Goal: Transaction & Acquisition: Download file/media

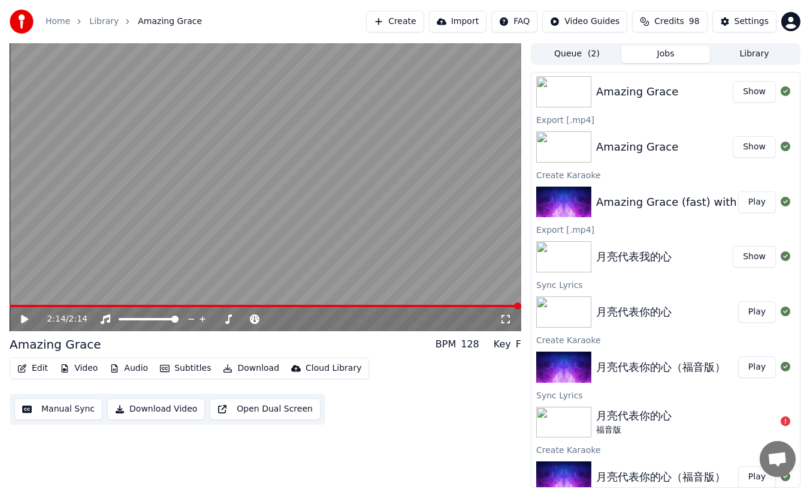
scroll to position [191, 0]
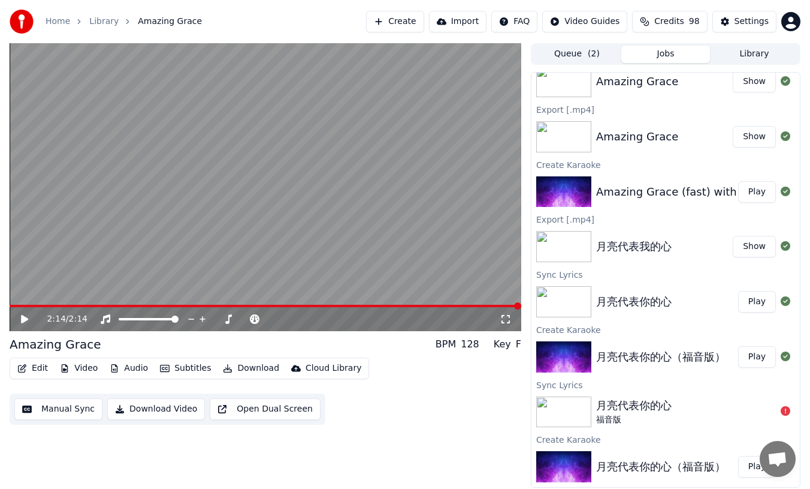
click at [758, 246] on button "Show" at bounding box center [754, 247] width 43 height 22
click at [638, 306] on div "月亮代表你的心" at bounding box center [634, 301] width 76 height 17
click at [577, 306] on img at bounding box center [563, 301] width 55 height 31
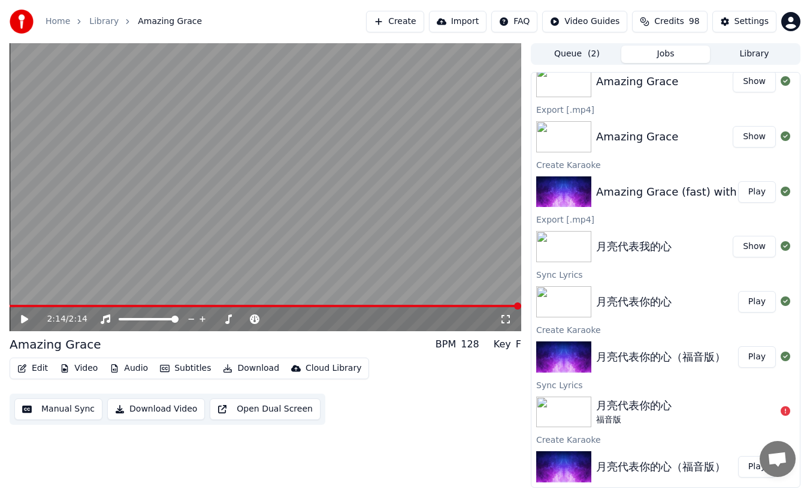
click at [660, 301] on div "月亮代表你的心" at bounding box center [634, 301] width 76 height 17
click at [559, 313] on img at bounding box center [563, 301] width 55 height 31
click at [564, 333] on div "Create Karaoke" at bounding box center [666, 329] width 269 height 14
click at [755, 51] on button "Library" at bounding box center [754, 54] width 89 height 17
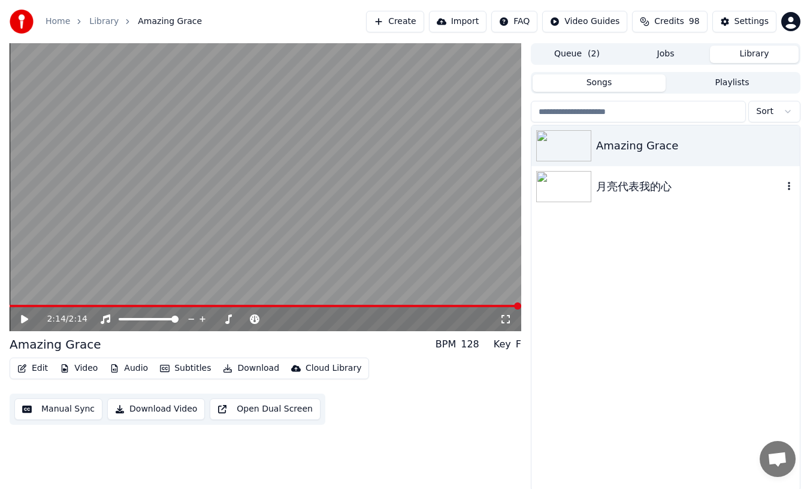
click at [587, 186] on img at bounding box center [563, 186] width 55 height 31
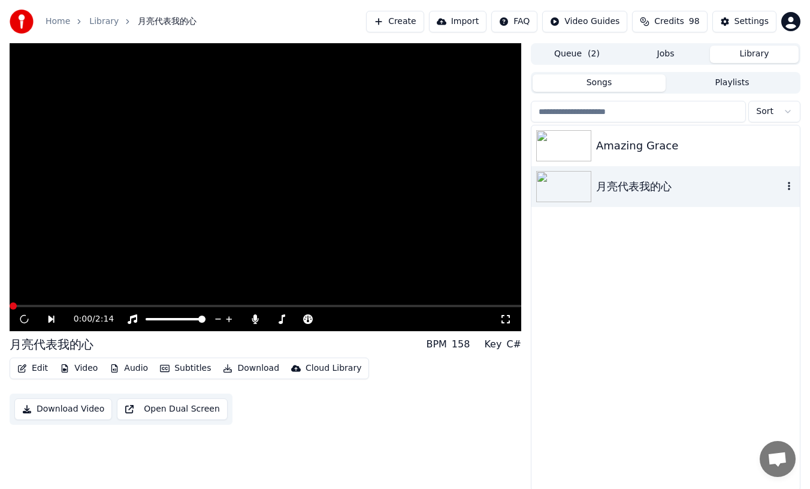
click at [587, 186] on img at bounding box center [563, 186] width 55 height 31
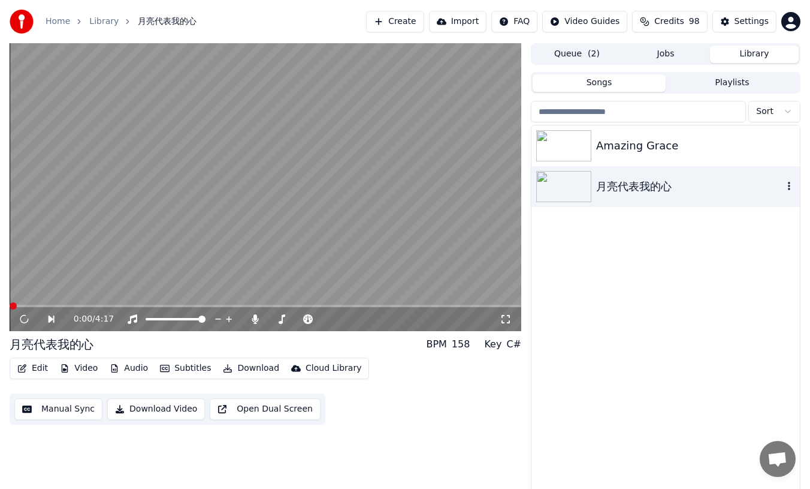
click at [587, 186] on img at bounding box center [563, 186] width 55 height 31
click at [26, 322] on icon at bounding box center [32, 319] width 27 height 10
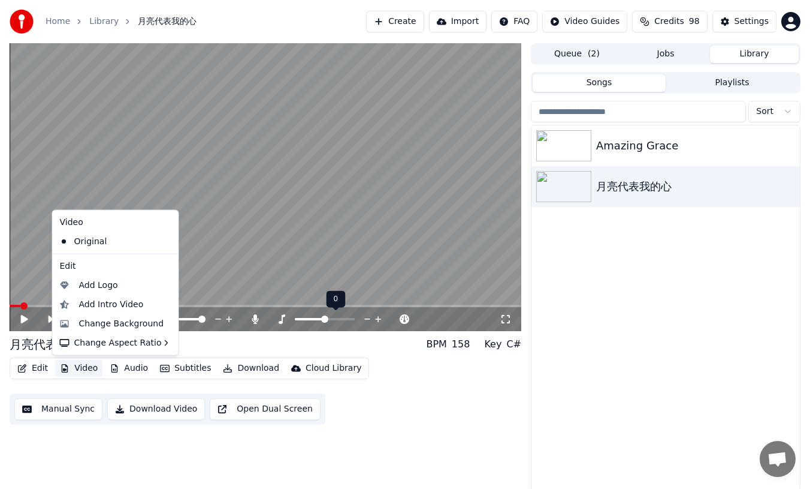
click at [85, 367] on button "Video" at bounding box center [78, 368] width 47 height 17
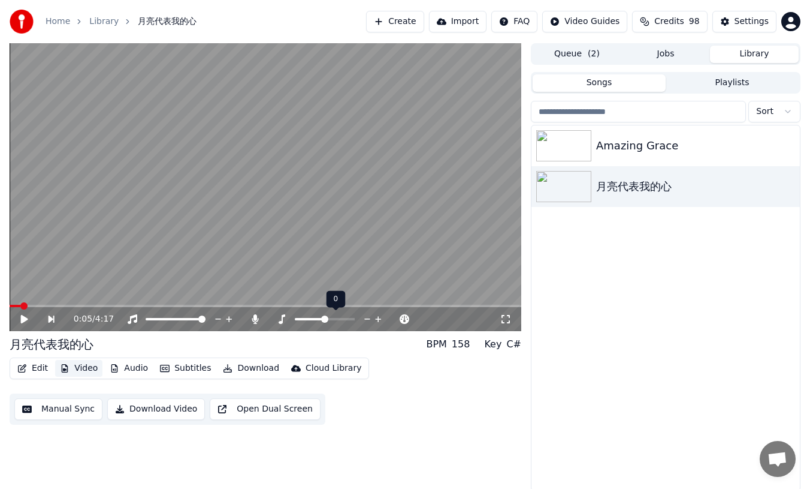
click at [84, 369] on button "Video" at bounding box center [78, 368] width 47 height 17
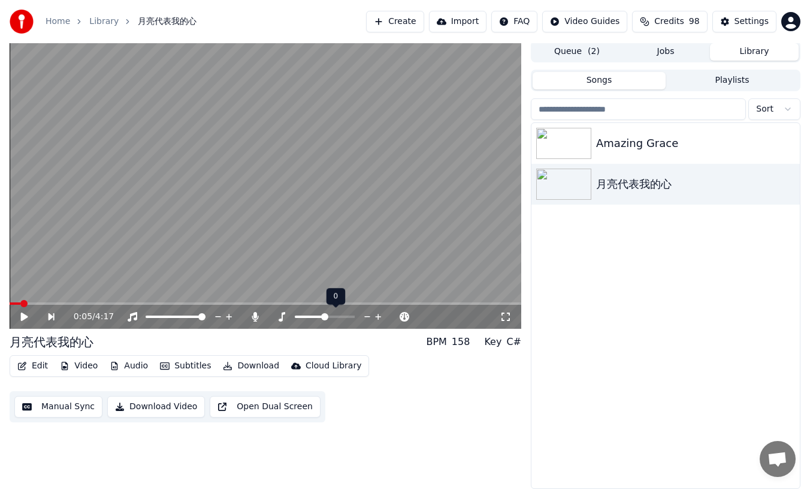
click at [32, 366] on button "Edit" at bounding box center [33, 365] width 40 height 17
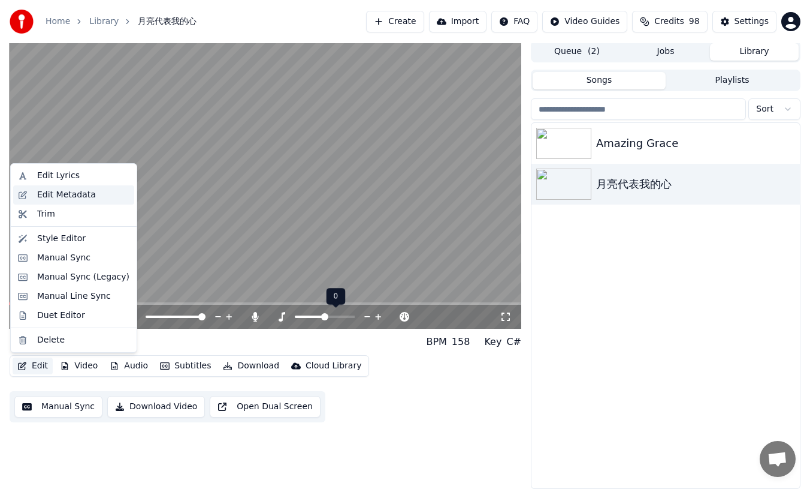
click at [39, 197] on div "Edit Metadata" at bounding box center [66, 195] width 59 height 12
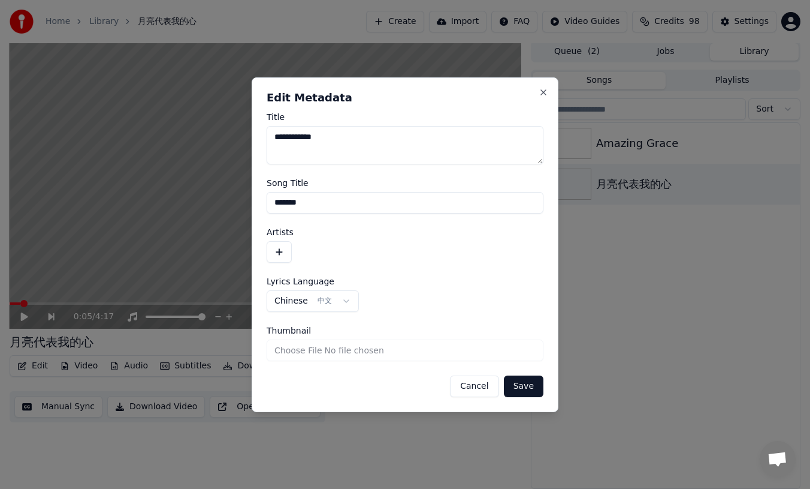
click at [468, 383] on button "Cancel" at bounding box center [474, 386] width 49 height 22
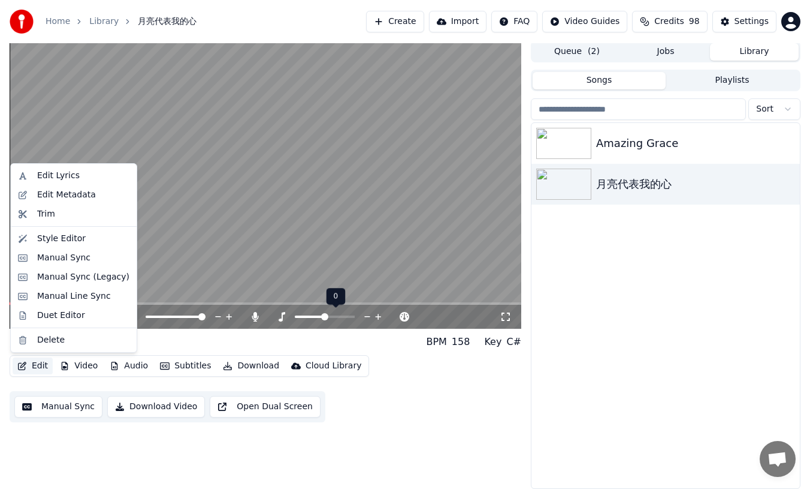
click at [28, 364] on button "Edit" at bounding box center [33, 365] width 40 height 17
click at [110, 451] on div "0:05 / 4:17 月亮代表我的心 BPM 158 Key C# Edit Video Audio Subtitles Download Cloud Li…" at bounding box center [266, 265] width 512 height 448
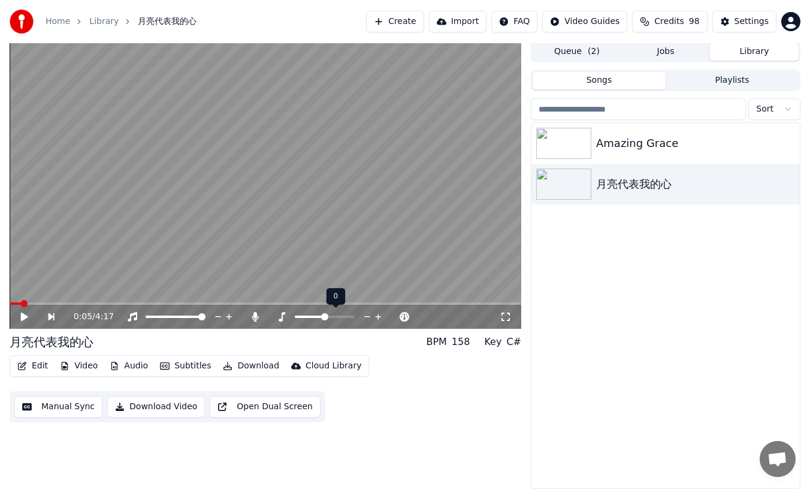
click at [79, 368] on button "Video" at bounding box center [78, 365] width 47 height 17
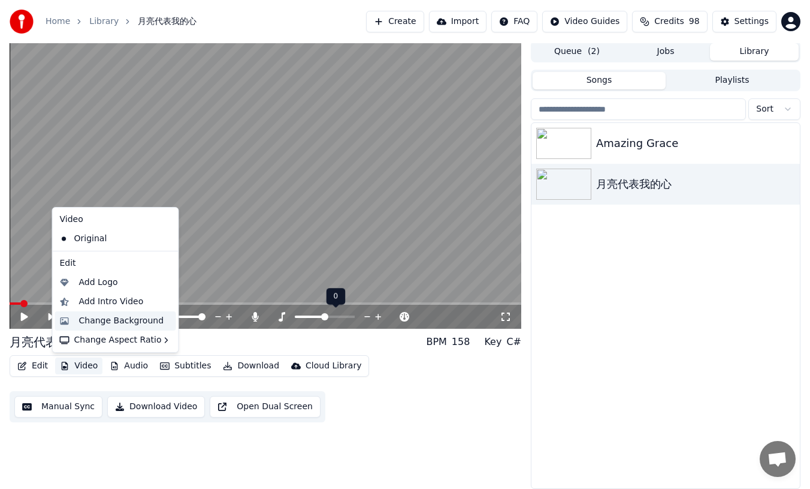
click at [115, 315] on div "Change Background" at bounding box center [121, 321] width 85 height 12
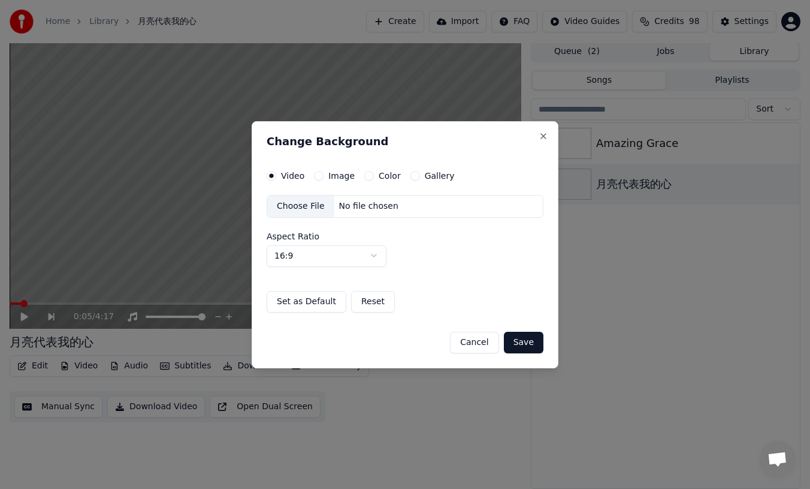
click at [381, 179] on label "Color" at bounding box center [390, 175] width 22 height 8
click at [374, 179] on button "Color" at bounding box center [369, 176] width 10 height 10
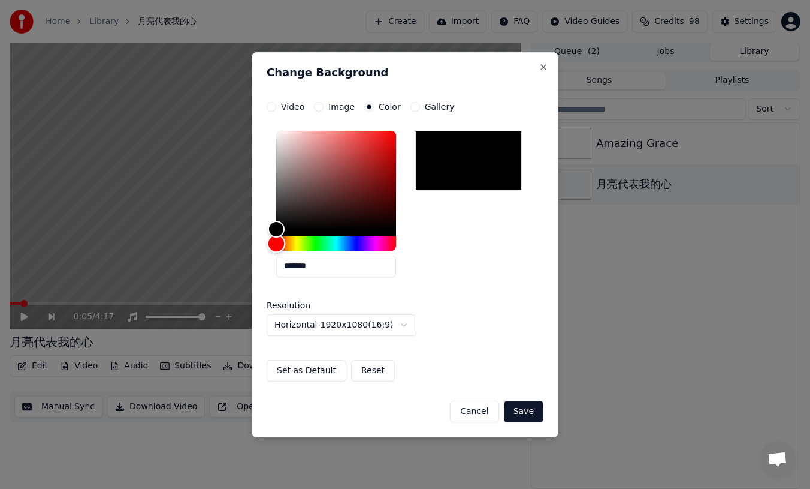
click at [321, 242] on div "Hue" at bounding box center [336, 243] width 120 height 14
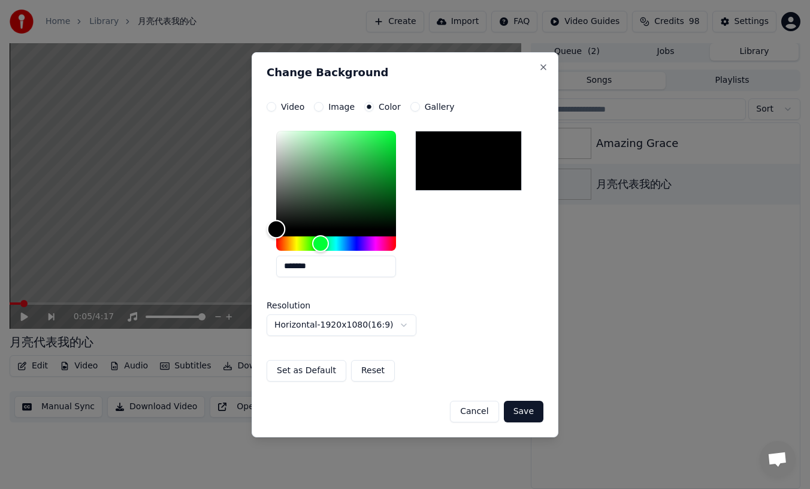
click at [390, 150] on div "Color" at bounding box center [336, 180] width 120 height 98
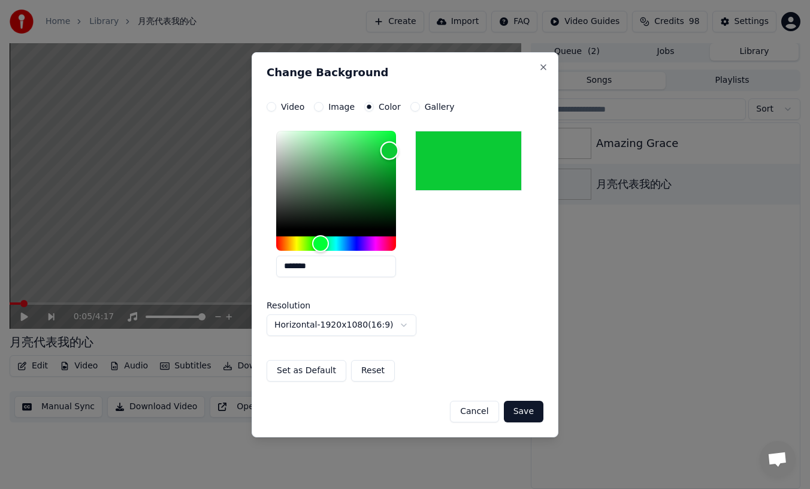
type input "*******"
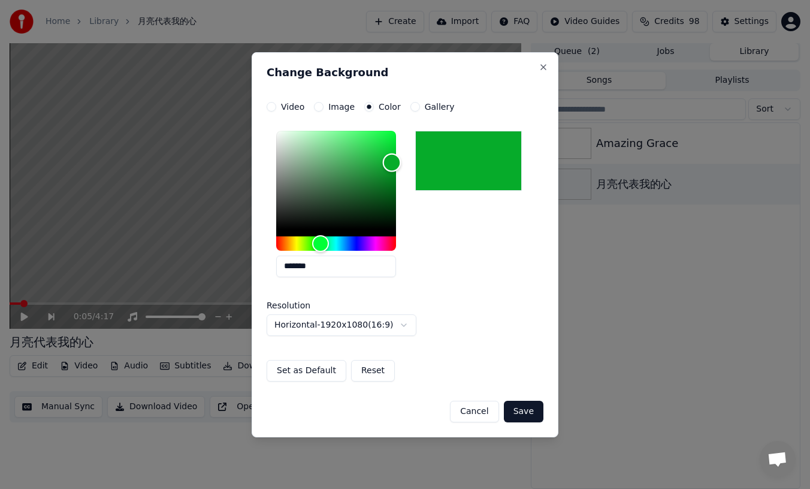
click at [392, 163] on div "Color" at bounding box center [336, 180] width 120 height 98
click at [521, 419] on button "Save" at bounding box center [524, 411] width 40 height 22
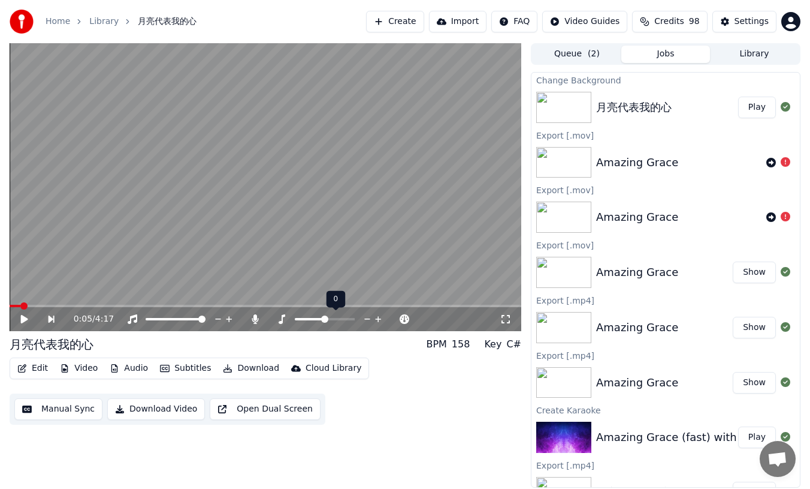
click at [23, 315] on icon at bounding box center [32, 319] width 27 height 10
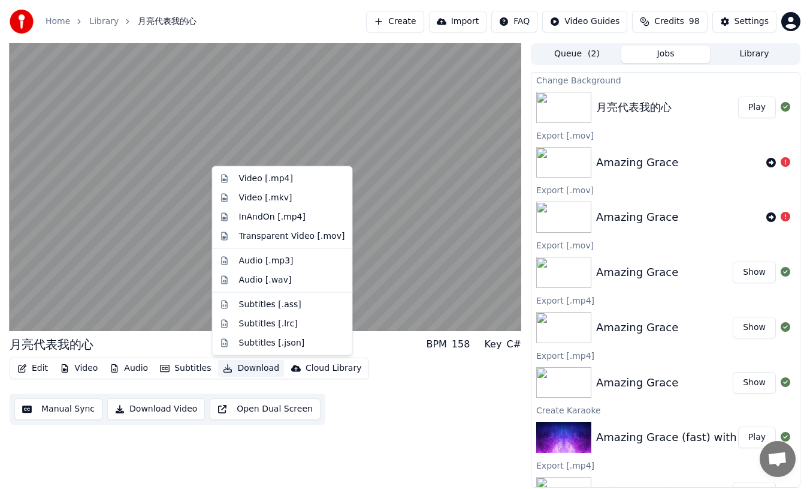
click at [248, 369] on button "Download" at bounding box center [251, 368] width 66 height 17
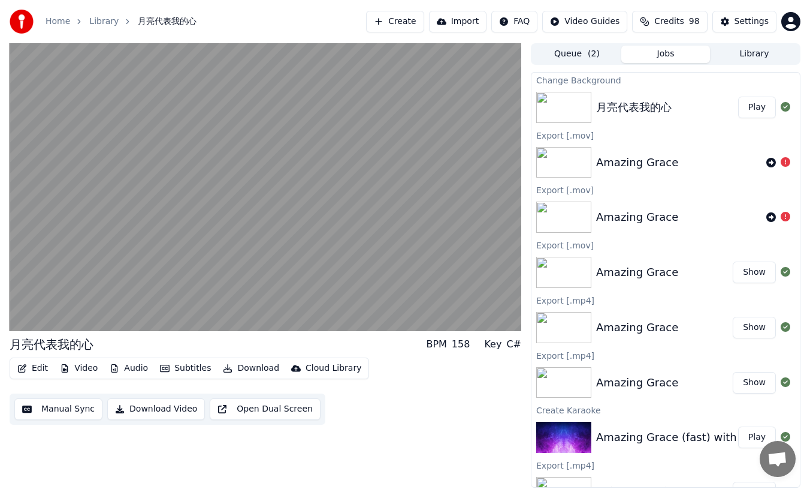
click at [430, 389] on div "Edit Video Audio Subtitles Download Cloud Library Manual Sync Download Video Op…" at bounding box center [266, 390] width 512 height 67
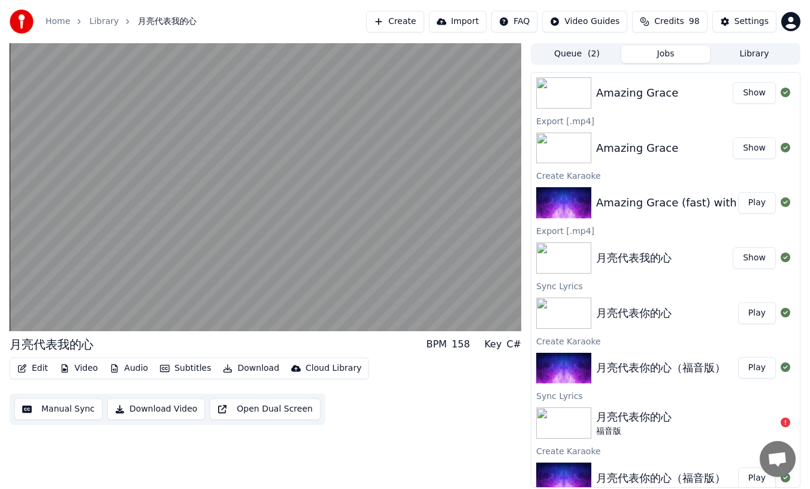
scroll to position [237, 0]
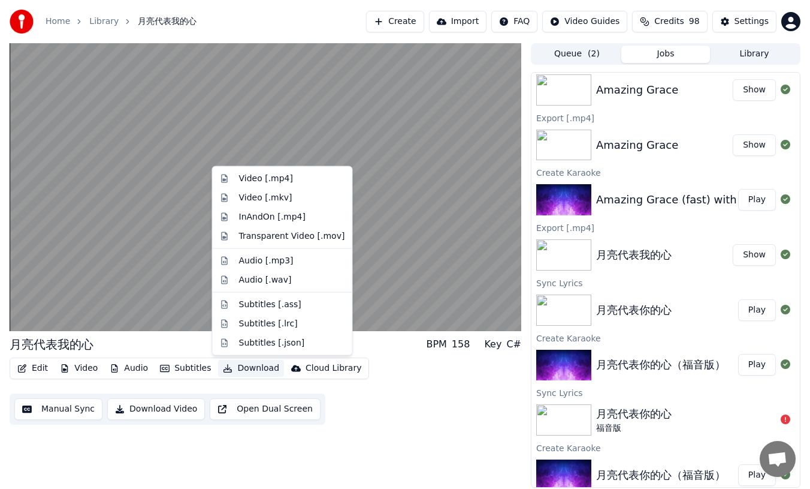
click at [253, 366] on button "Download" at bounding box center [251, 368] width 66 height 17
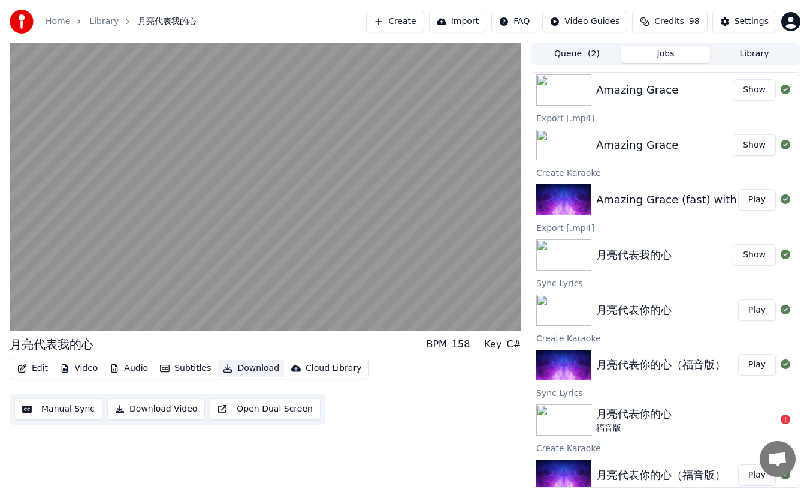
click at [249, 367] on button "Download" at bounding box center [251, 368] width 66 height 17
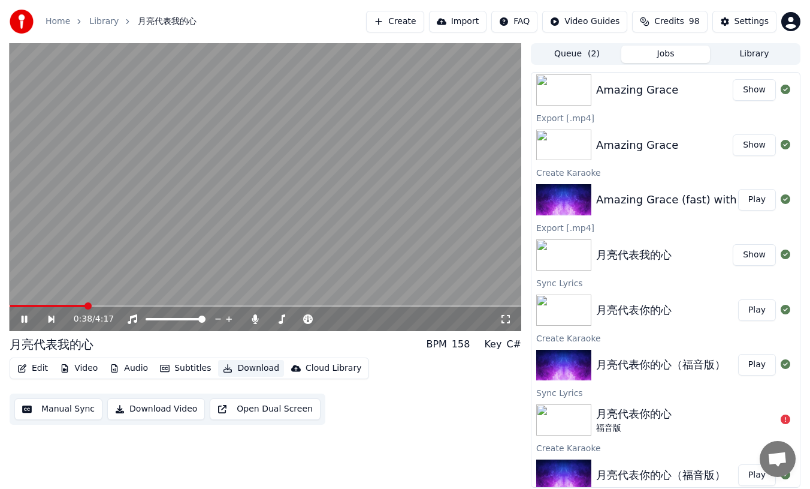
scroll to position [0, 0]
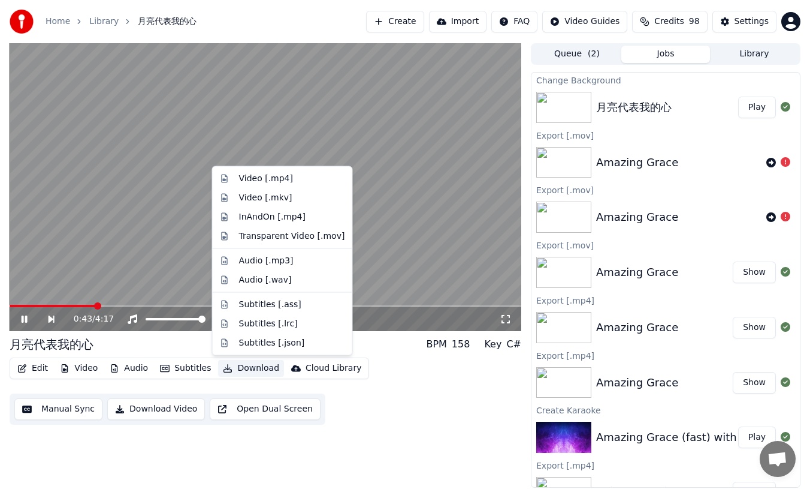
click at [245, 368] on button "Download" at bounding box center [251, 368] width 66 height 17
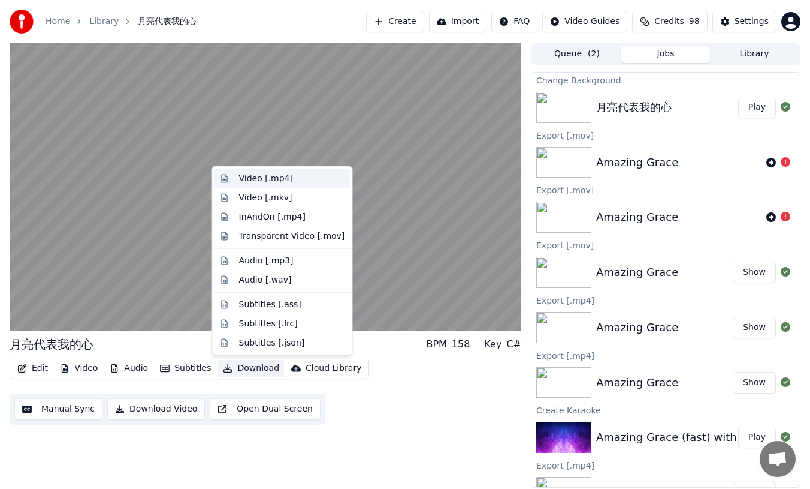
click at [255, 179] on div "Video [.mp4]" at bounding box center [266, 179] width 54 height 12
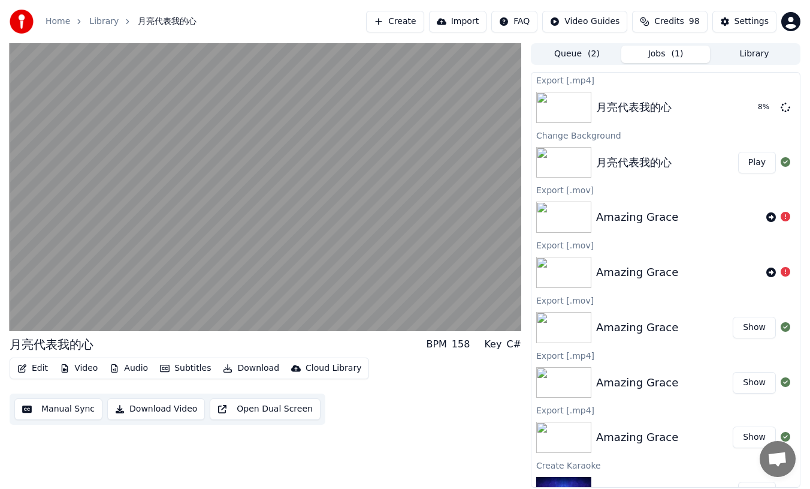
click at [757, 163] on button "Play" at bounding box center [757, 163] width 38 height 22
click at [758, 104] on button "Show" at bounding box center [754, 108] width 43 height 22
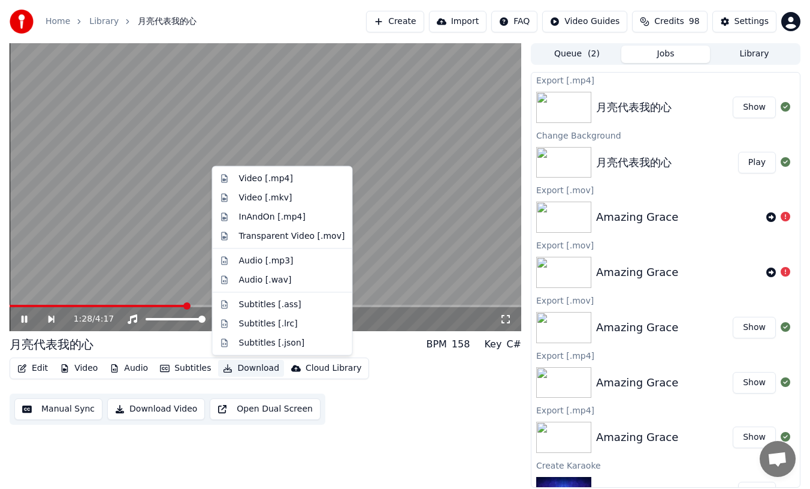
click at [257, 369] on button "Download" at bounding box center [251, 368] width 66 height 17
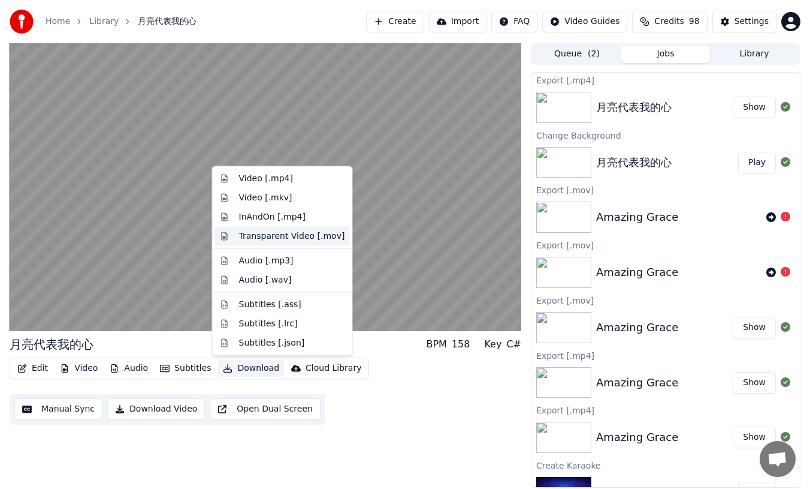
click at [292, 236] on div "Transparent Video [.mov]" at bounding box center [292, 236] width 106 height 12
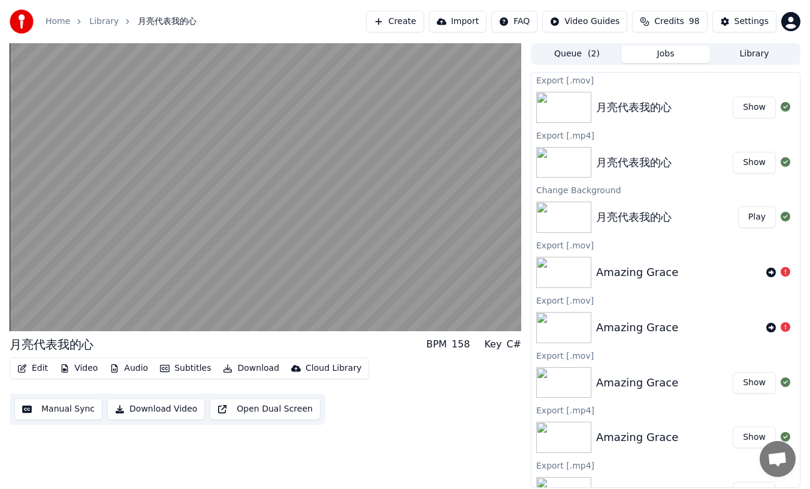
click at [753, 114] on button "Show" at bounding box center [754, 108] width 43 height 22
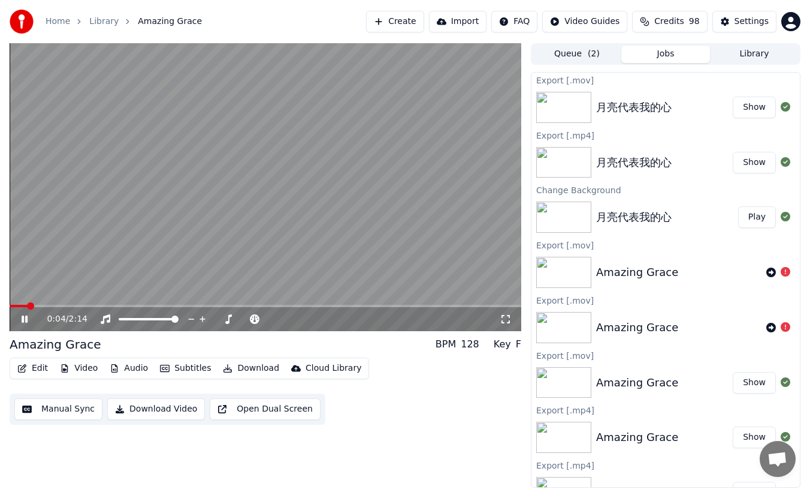
click at [23, 316] on icon at bounding box center [25, 318] width 6 height 7
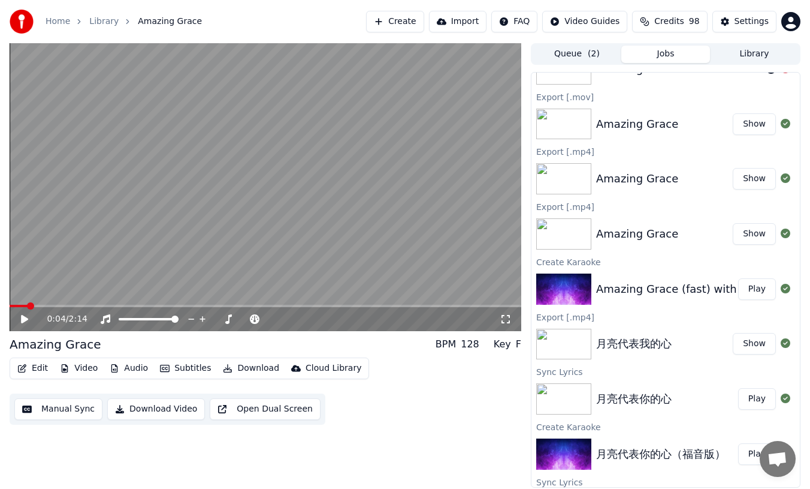
scroll to position [264, 0]
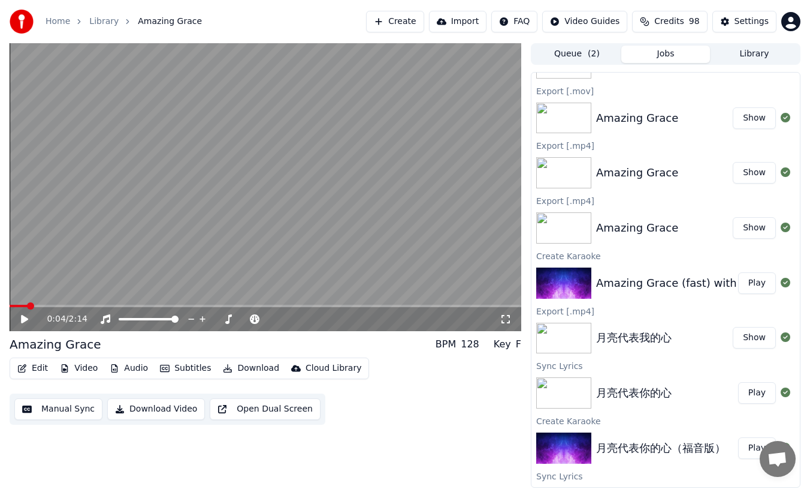
click at [612, 389] on div "月亮代表你的心" at bounding box center [634, 392] width 76 height 17
click at [611, 333] on div "月亮代表我的心" at bounding box center [634, 337] width 76 height 17
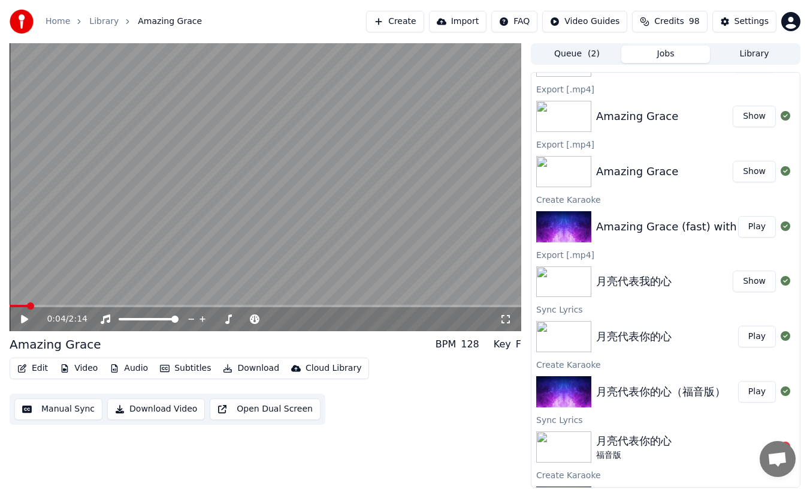
scroll to position [355, 0]
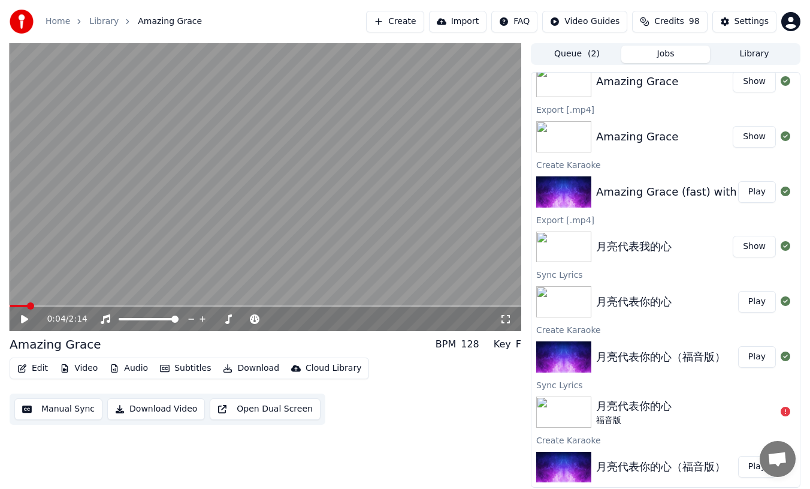
click at [611, 346] on div "月亮代表你的心（福音版） Play" at bounding box center [666, 356] width 269 height 41
click at [617, 304] on div "月亮代表你的心" at bounding box center [634, 301] width 76 height 17
click at [602, 303] on div "月亮代表你的心" at bounding box center [634, 301] width 76 height 17
click at [569, 305] on img at bounding box center [563, 301] width 55 height 31
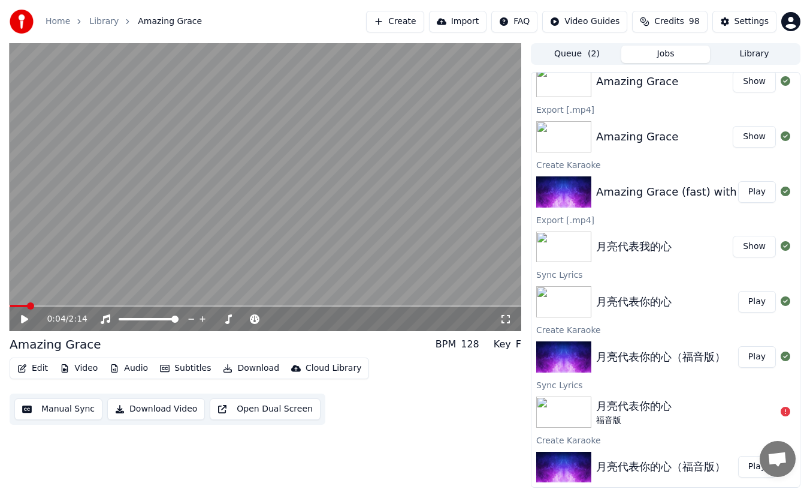
click at [569, 305] on img at bounding box center [563, 301] width 55 height 31
click at [658, 356] on div "月亮代表你的心（福音版）" at bounding box center [660, 356] width 129 height 17
click at [569, 307] on img at bounding box center [563, 301] width 55 height 31
click at [557, 299] on img at bounding box center [563, 301] width 55 height 31
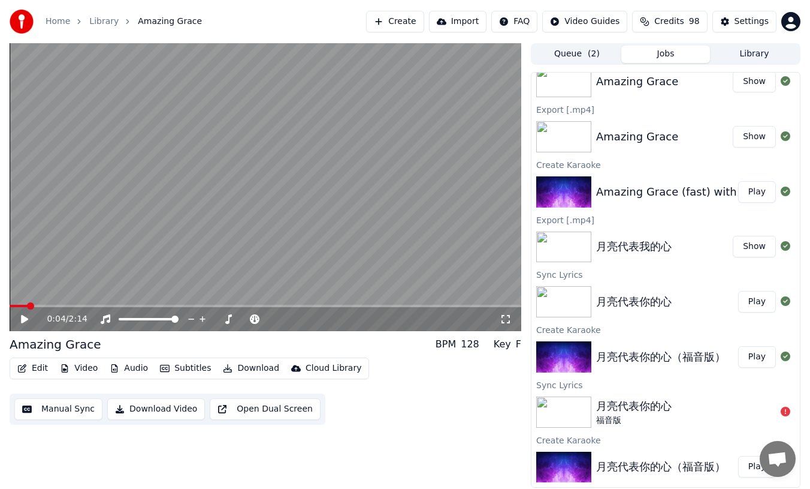
click at [758, 303] on button "Play" at bounding box center [757, 302] width 38 height 22
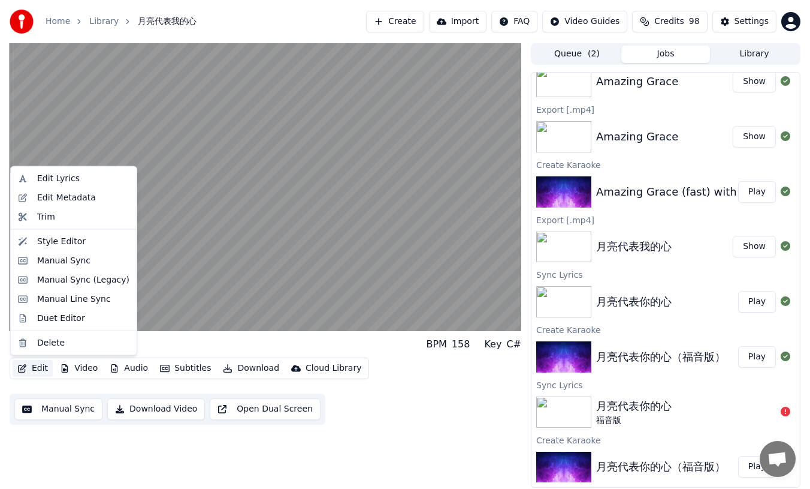
click at [35, 370] on button "Edit" at bounding box center [33, 368] width 40 height 17
click at [63, 177] on div "Edit Lyrics" at bounding box center [58, 179] width 43 height 12
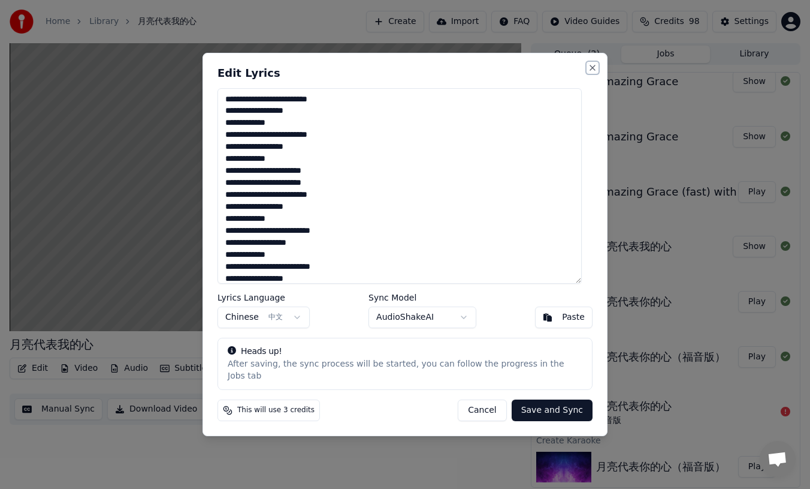
click at [588, 70] on button "Close" at bounding box center [593, 68] width 10 height 10
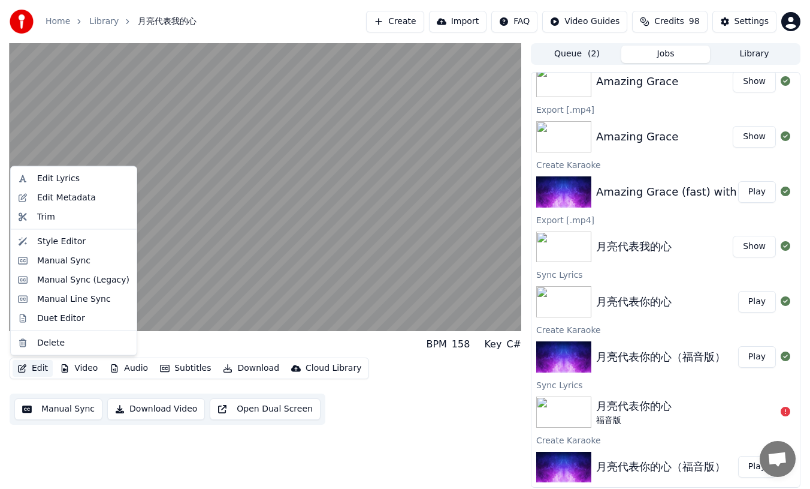
click at [40, 366] on button "Edit" at bounding box center [33, 368] width 40 height 17
click at [70, 243] on div "Style Editor" at bounding box center [61, 241] width 49 height 12
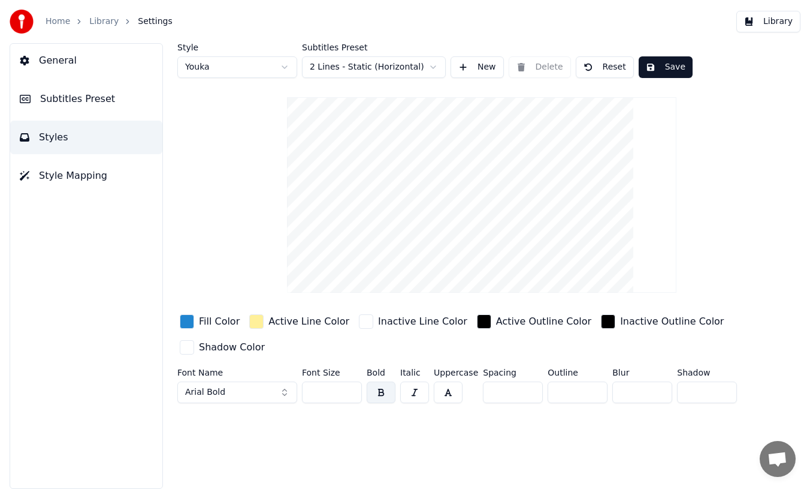
click at [323, 393] on input "***" at bounding box center [332, 392] width 60 height 22
click at [323, 390] on input "***" at bounding box center [332, 392] width 60 height 22
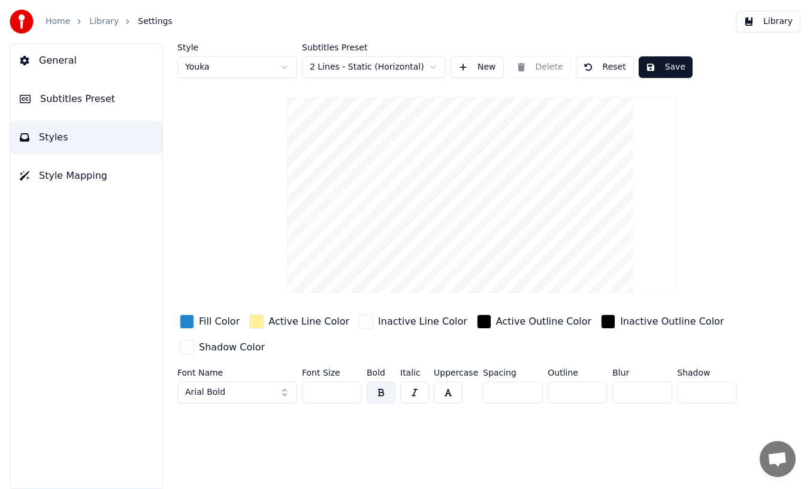
click at [323, 390] on input "***" at bounding box center [332, 392] width 60 height 22
type input "***"
click at [379, 393] on button "button" at bounding box center [381, 392] width 29 height 22
click at [595, 386] on input "**" at bounding box center [578, 392] width 60 height 22
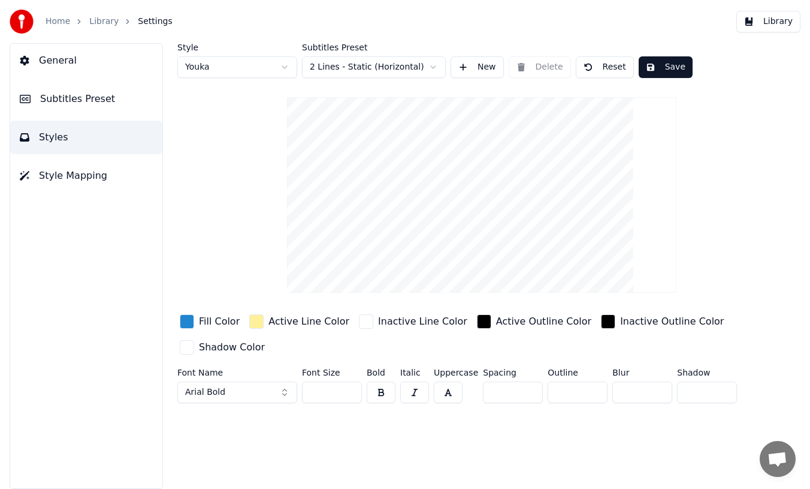
click at [595, 386] on input "**" at bounding box center [578, 392] width 60 height 22
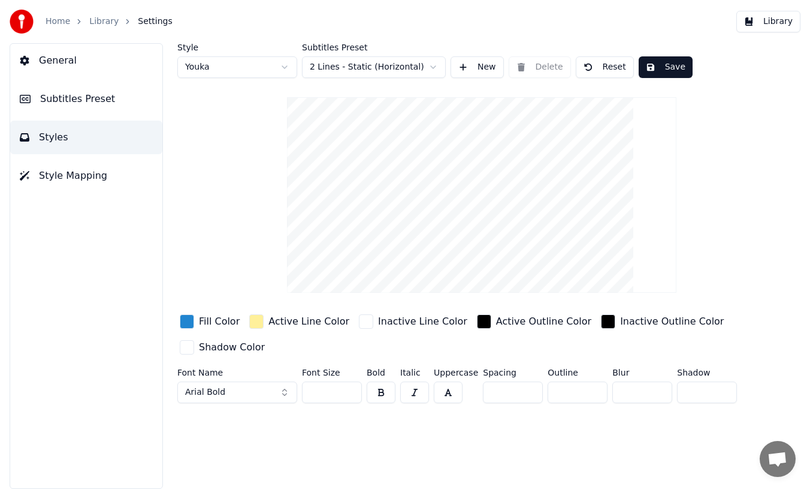
click at [595, 386] on input "**" at bounding box center [578, 392] width 60 height 22
type input "**"
click at [595, 387] on input "**" at bounding box center [578, 392] width 60 height 22
click at [275, 391] on button "Arial Bold" at bounding box center [237, 392] width 120 height 22
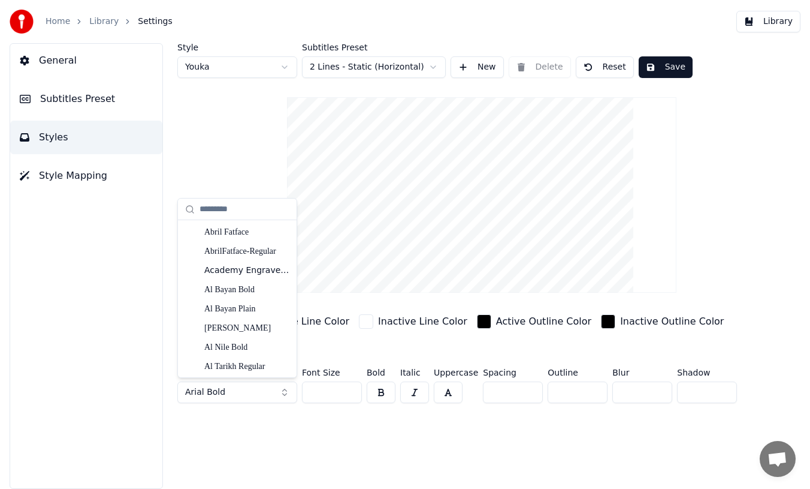
click at [285, 390] on button "Arial Bold" at bounding box center [237, 392] width 120 height 22
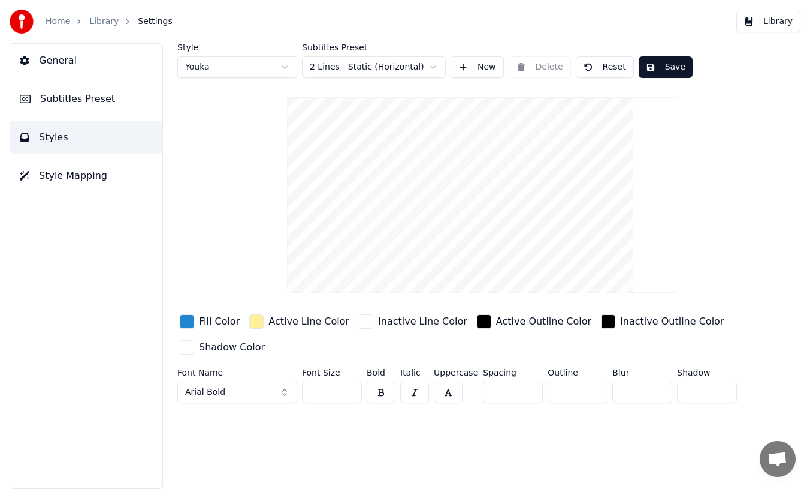
click at [285, 390] on button "Arial Bold" at bounding box center [237, 392] width 120 height 22
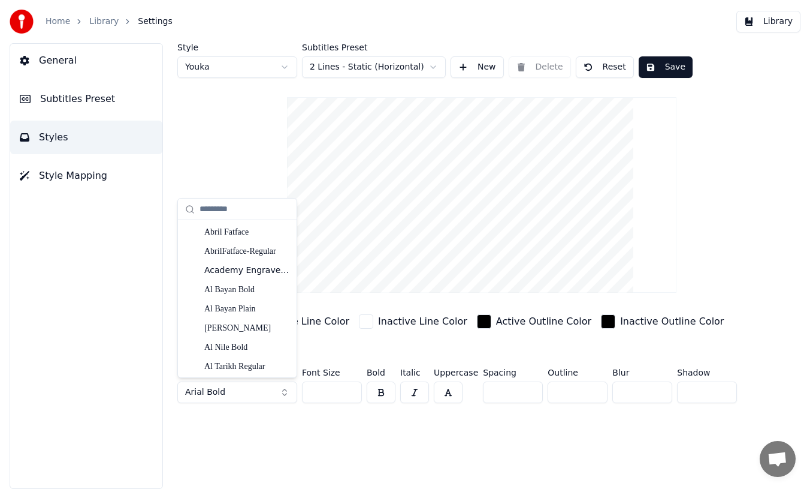
click at [296, 454] on div "Style Youka Subtitles Preset 2 Lines - Static (Horizontal) New Delete Reset Sav…" at bounding box center [481, 265] width 657 height 445
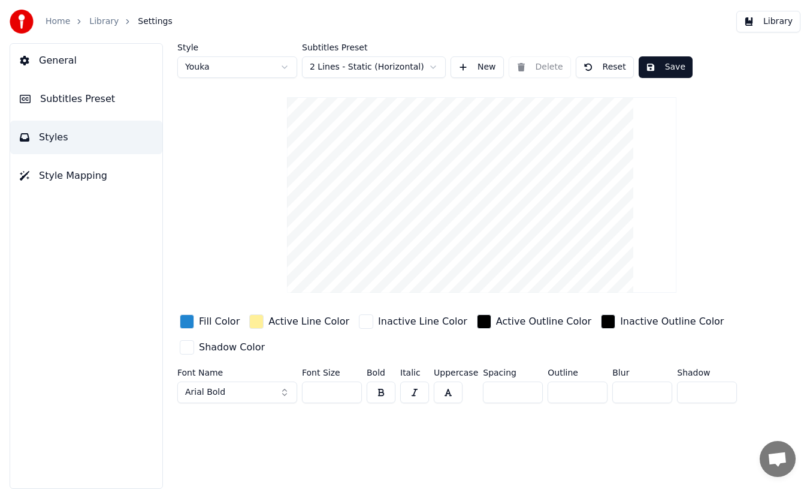
click at [191, 346] on div "button" at bounding box center [187, 347] width 14 height 14
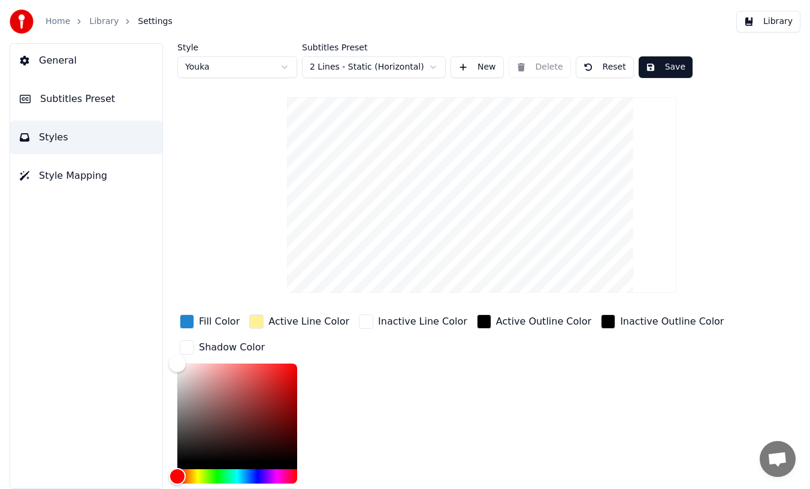
click at [406, 416] on div "Fill Color Active Line Color Inactive Line Color Active Outline Color Inactive …" at bounding box center [460, 415] width 567 height 207
click at [548, 457] on div "Fill Color Active Line Color Inactive Line Color Active Outline Color Inactive …" at bounding box center [460, 415] width 567 height 207
click at [322, 318] on div "Active Line Color" at bounding box center [309, 321] width 81 height 14
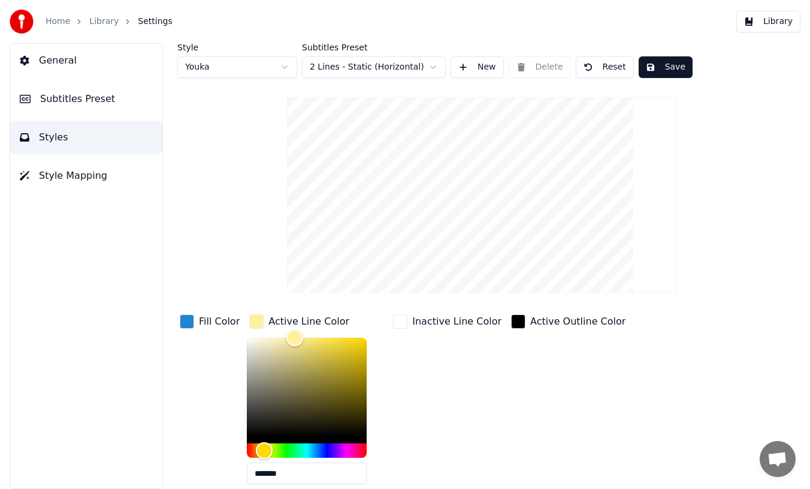
click at [661, 63] on button "Save" at bounding box center [666, 67] width 54 height 22
click at [529, 396] on div "Active Outline Color" at bounding box center [568, 403] width 119 height 182
click at [668, 65] on button "Save" at bounding box center [666, 67] width 54 height 22
click at [62, 65] on span "General" at bounding box center [58, 60] width 38 height 14
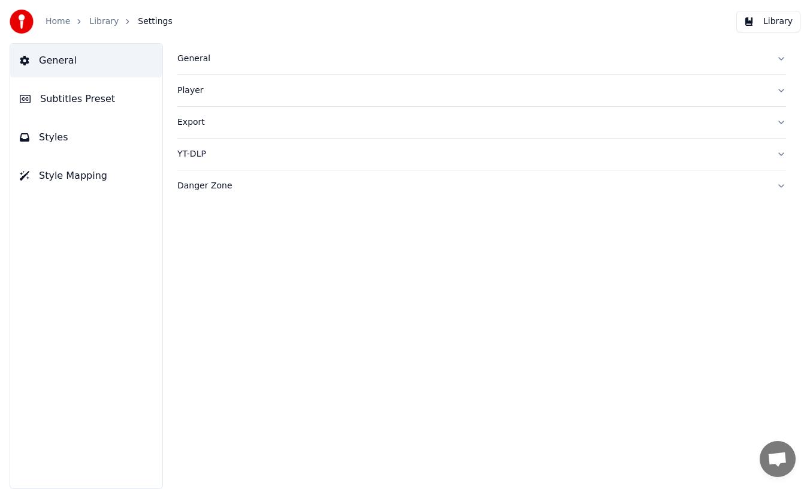
click at [60, 101] on span "Subtitles Preset" at bounding box center [77, 99] width 75 height 14
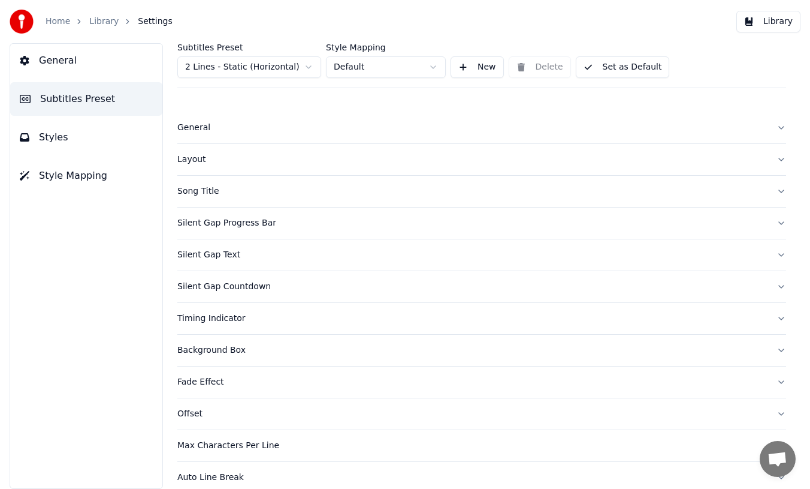
click at [71, 132] on button "Styles" at bounding box center [86, 137] width 152 height 34
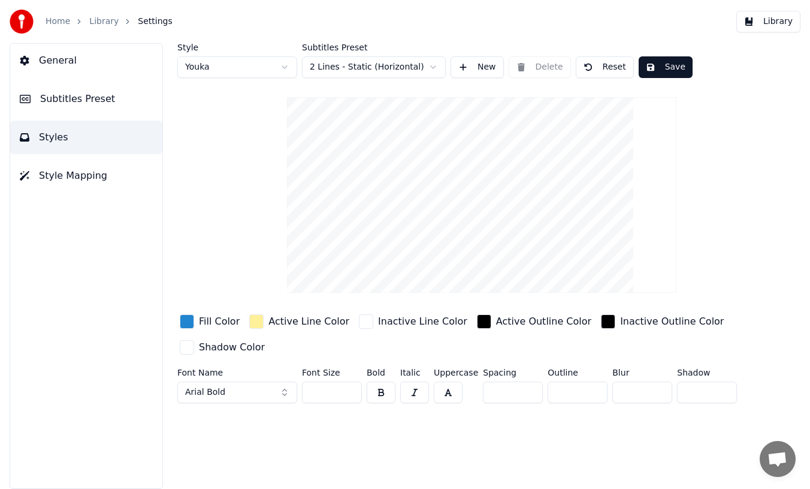
click at [91, 24] on link "Library" at bounding box center [103, 22] width 29 height 12
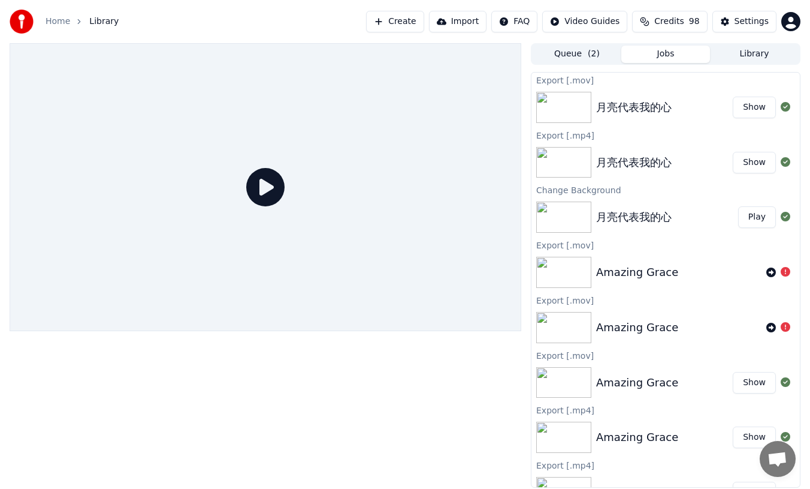
click at [641, 221] on div "月亮代表我的心" at bounding box center [634, 217] width 76 height 17
click at [755, 220] on button "Play" at bounding box center [757, 217] width 38 height 22
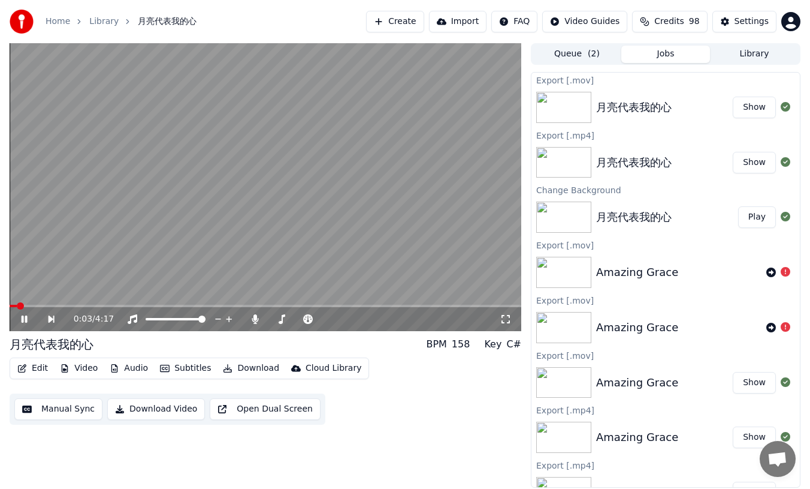
click at [215, 304] on video at bounding box center [266, 187] width 512 height 288
click at [79, 305] on span at bounding box center [266, 305] width 512 height 2
click at [291, 369] on icon "button" at bounding box center [296, 368] width 10 height 7
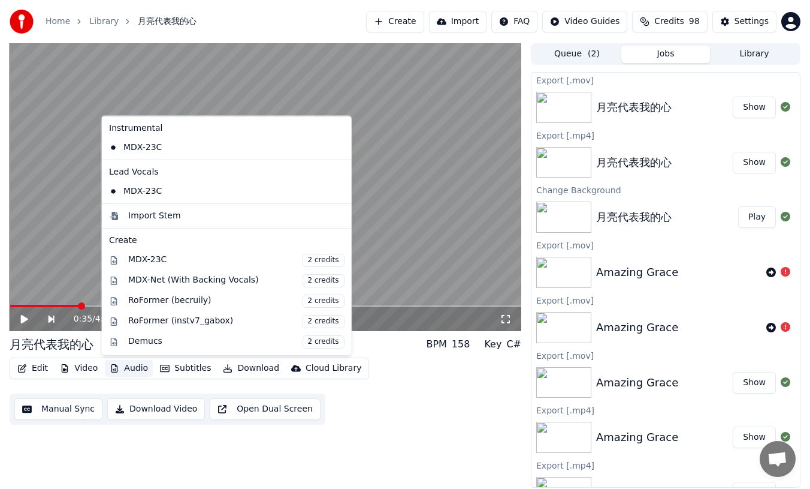
click at [23, 319] on icon at bounding box center [24, 319] width 7 height 8
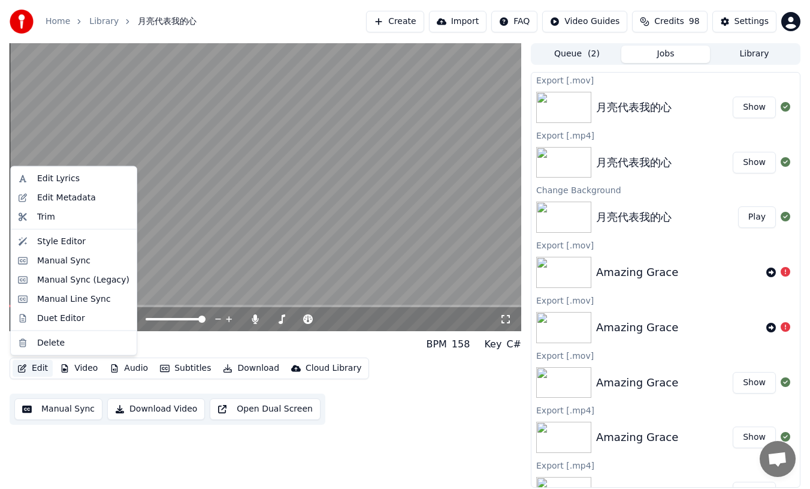
click at [32, 363] on button "Edit" at bounding box center [33, 368] width 40 height 17
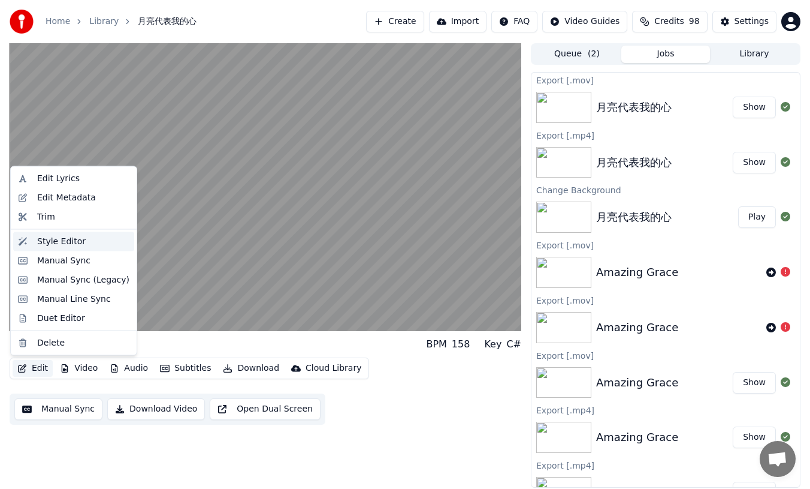
click at [62, 243] on div "Style Editor" at bounding box center [61, 241] width 49 height 12
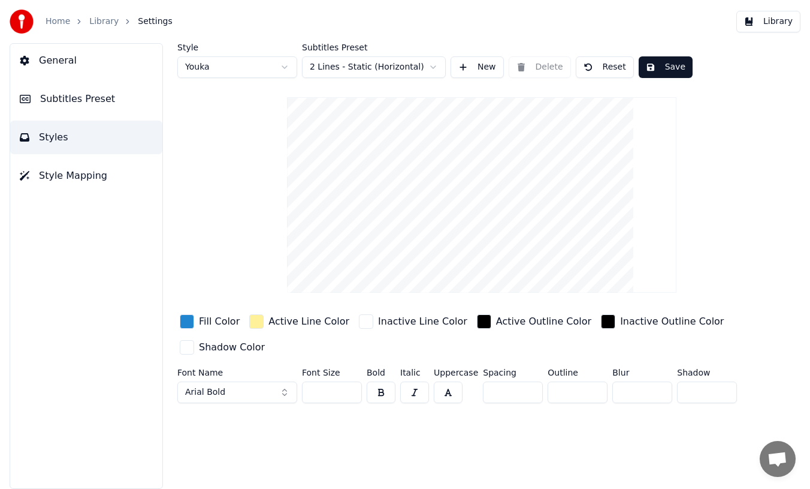
drag, startPoint x: 494, startPoint y: 251, endPoint x: 493, endPoint y: 241, distance: 9.6
click at [494, 239] on video at bounding box center [482, 194] width 390 height 195
drag, startPoint x: 495, startPoint y: 252, endPoint x: 499, endPoint y: 221, distance: 31.4
click at [499, 221] on video at bounding box center [482, 194] width 390 height 195
drag, startPoint x: 556, startPoint y: 262, endPoint x: 557, endPoint y: 255, distance: 6.7
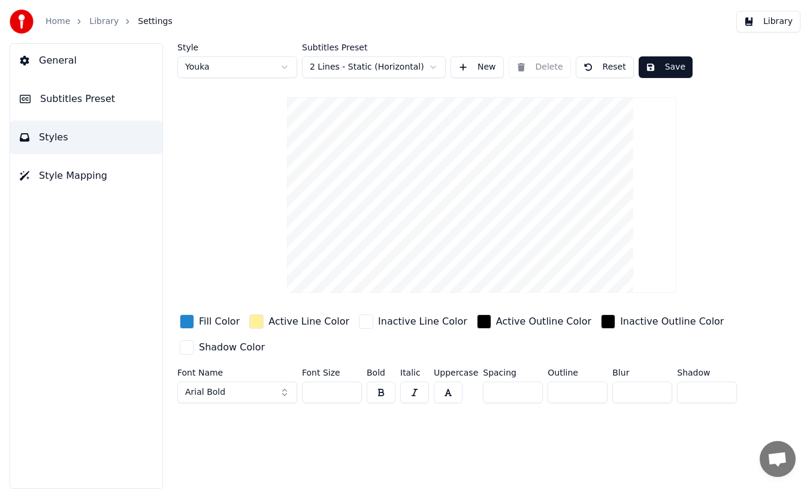
click at [557, 255] on video at bounding box center [482, 194] width 390 height 195
click at [435, 68] on html "Home Library Settings Library General Subtitles Preset Styles Style Mapping Sty…" at bounding box center [405, 244] width 810 height 489
click at [274, 265] on html "Home Library Settings Library General Subtitles Preset Styles Style Mapping Sty…" at bounding box center [405, 244] width 810 height 489
click at [287, 391] on button "Arial Bold" at bounding box center [237, 392] width 120 height 22
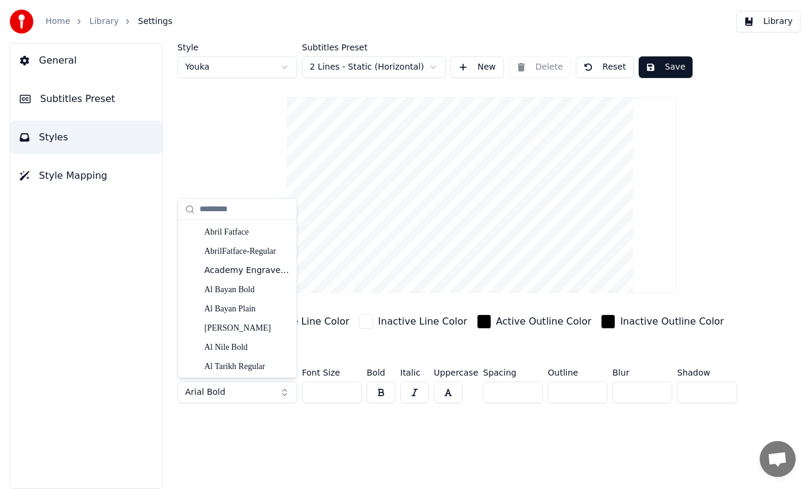
click at [293, 445] on div "Style Youka Subtitles Preset 2 Lines - Static (Horizontal) New Delete Reset Sav…" at bounding box center [481, 265] width 657 height 445
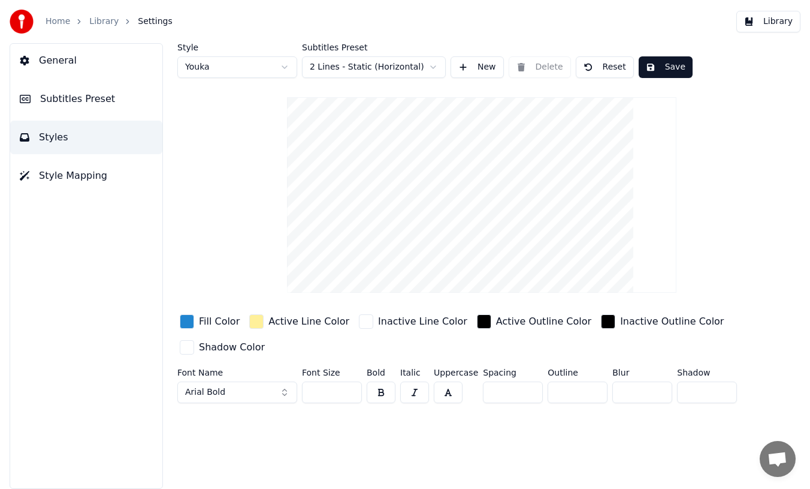
click at [85, 98] on span "Subtitles Preset" at bounding box center [77, 99] width 75 height 14
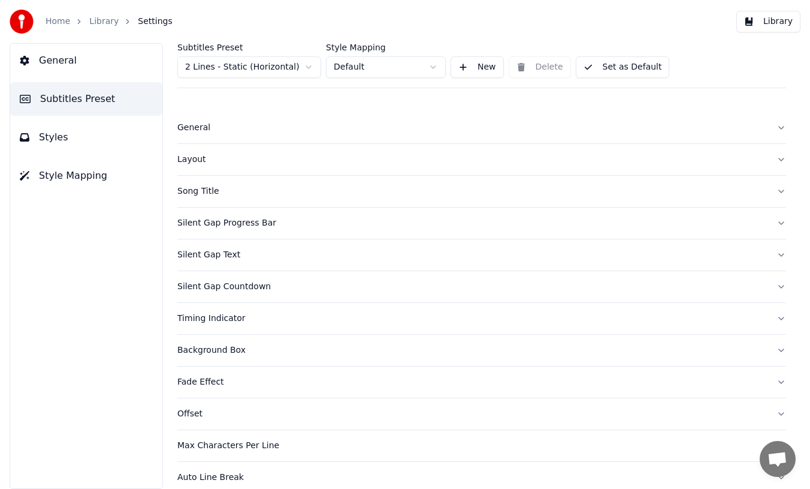
click at [62, 174] on span "Style Mapping" at bounding box center [73, 175] width 68 height 14
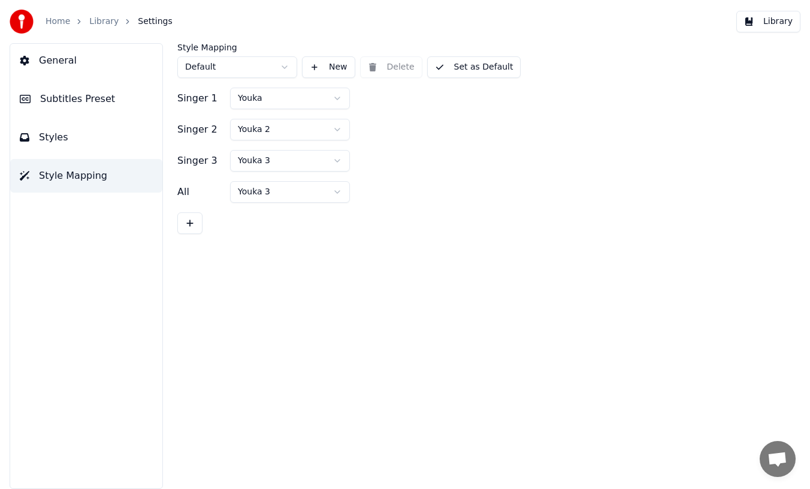
click at [51, 140] on span "Styles" at bounding box center [53, 137] width 29 height 14
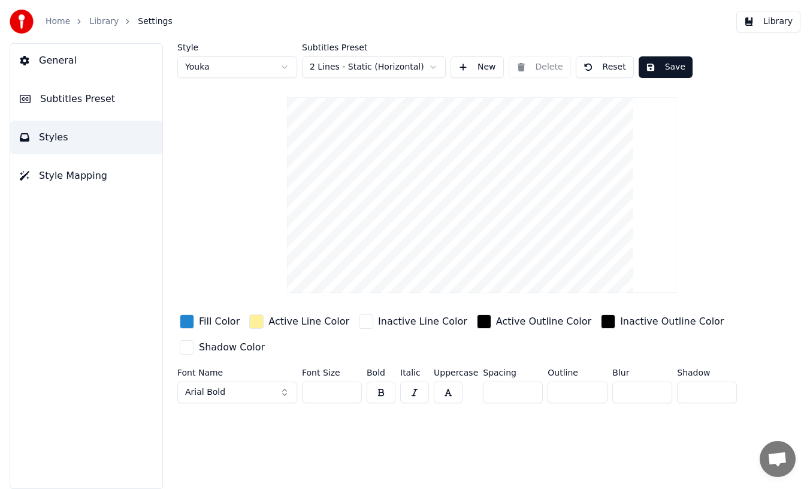
click at [65, 97] on span "Subtitles Preset" at bounding box center [77, 99] width 75 height 14
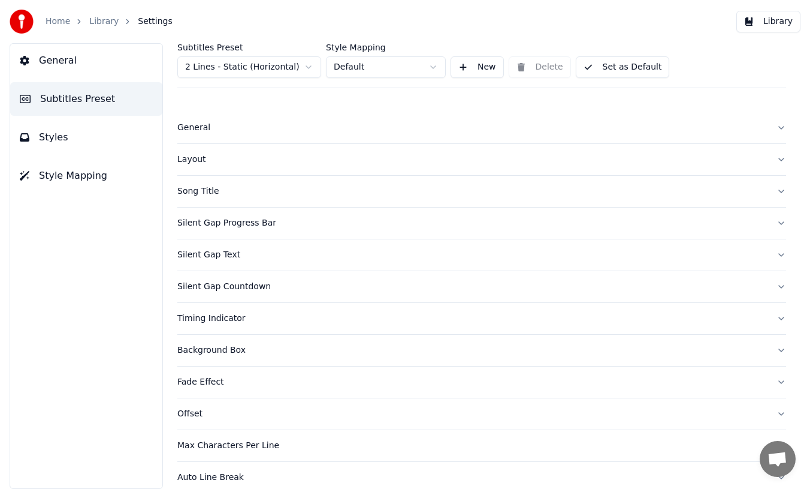
click at [53, 61] on span "General" at bounding box center [58, 60] width 38 height 14
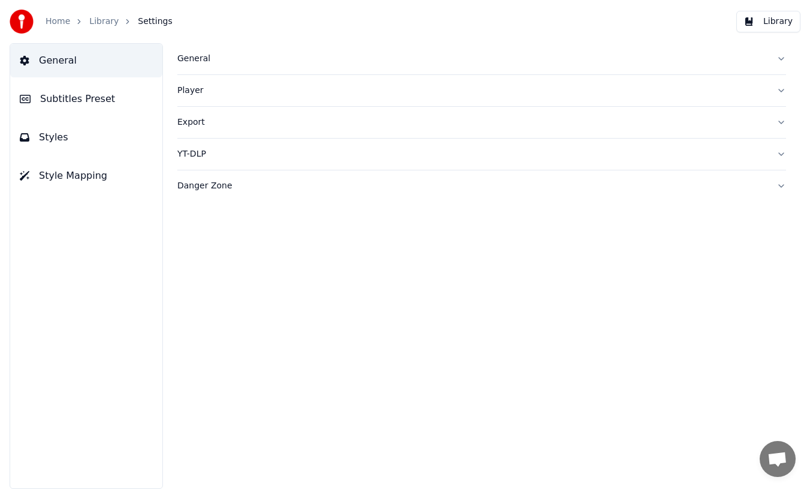
click at [104, 20] on link "Library" at bounding box center [103, 22] width 29 height 12
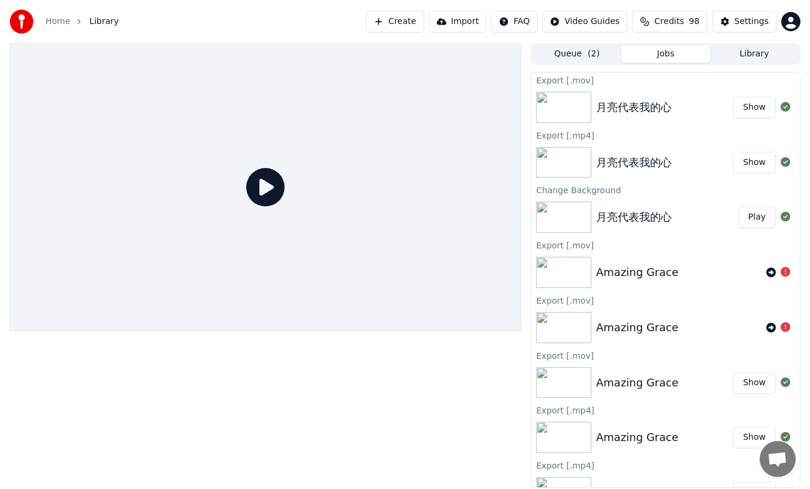
click at [760, 107] on button "Show" at bounding box center [754, 108] width 43 height 22
click at [634, 218] on div "月亮代表我的心" at bounding box center [634, 217] width 76 height 17
click at [634, 217] on div "月亮代表我的心" at bounding box center [634, 217] width 76 height 17
click at [572, 216] on img at bounding box center [563, 216] width 55 height 31
click at [759, 216] on button "Play" at bounding box center [757, 217] width 38 height 22
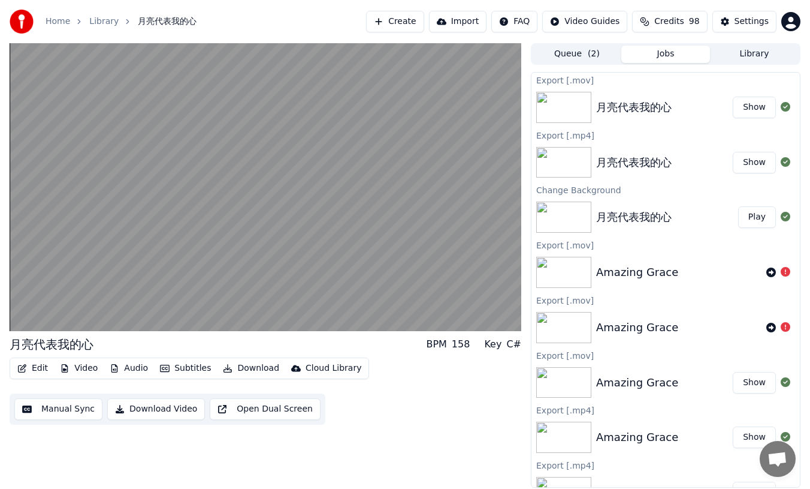
click at [185, 367] on button "Subtitles" at bounding box center [185, 368] width 61 height 17
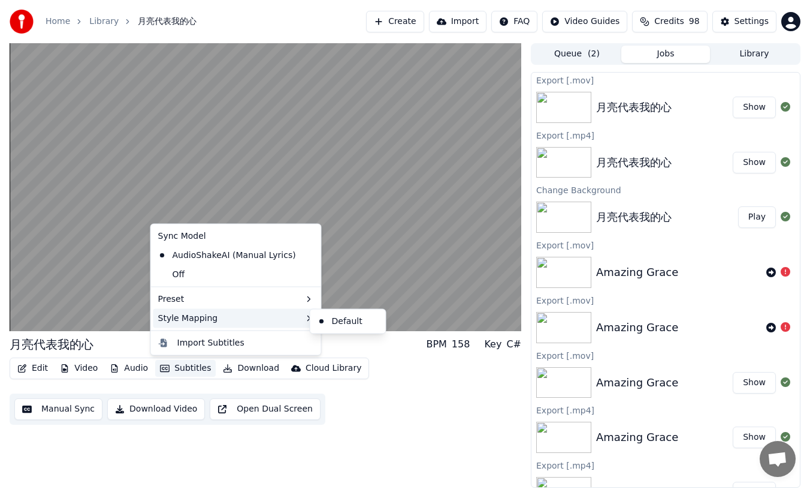
click at [209, 316] on div "Style Mapping" at bounding box center [235, 317] width 165 height 19
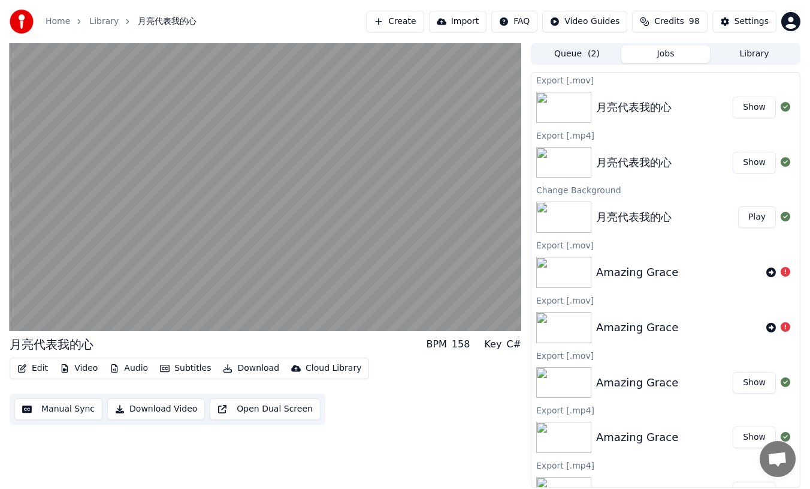
click at [169, 474] on div "月亮代表我的心 BPM 158 Key C# Edit Video Audio Subtitles Download Cloud Library Manual…" at bounding box center [266, 265] width 512 height 444
click at [35, 370] on button "Edit" at bounding box center [33, 368] width 40 height 17
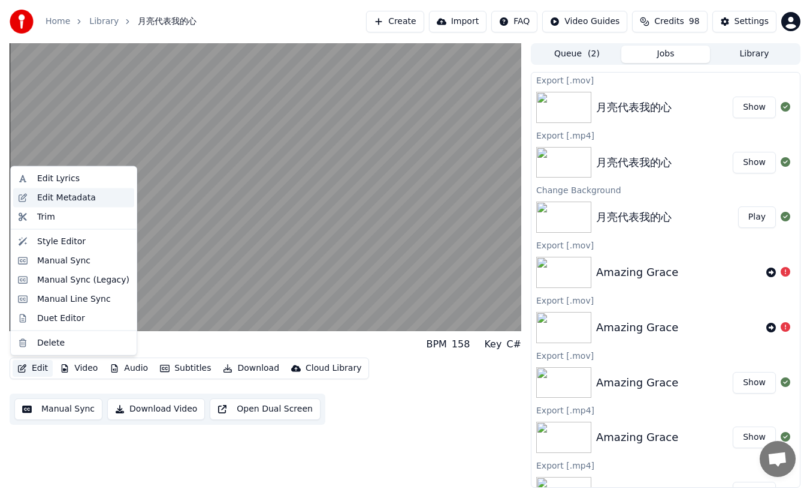
click at [51, 195] on div "Edit Metadata" at bounding box center [66, 197] width 59 height 12
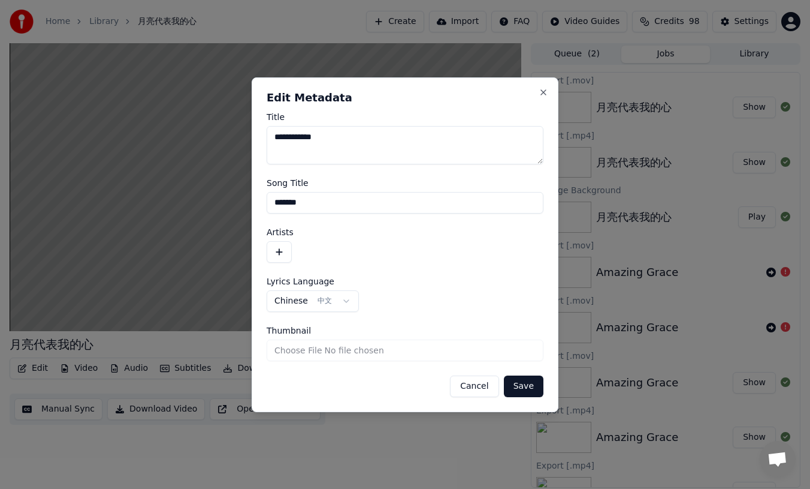
click at [470, 389] on button "Cancel" at bounding box center [474, 386] width 49 height 22
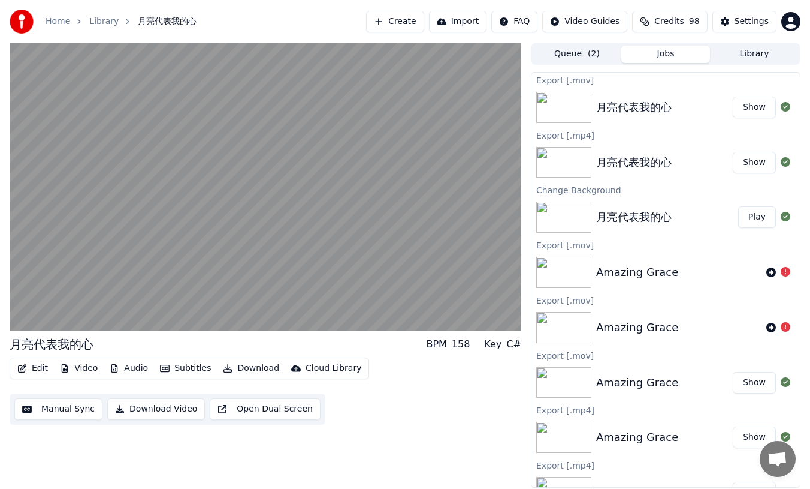
click at [181, 369] on button "Subtitles" at bounding box center [185, 368] width 61 height 17
click at [168, 450] on div "月亮代表我的心 BPM 158 Key C# Edit Video Audio Subtitles Download Cloud Library Manual…" at bounding box center [266, 265] width 512 height 444
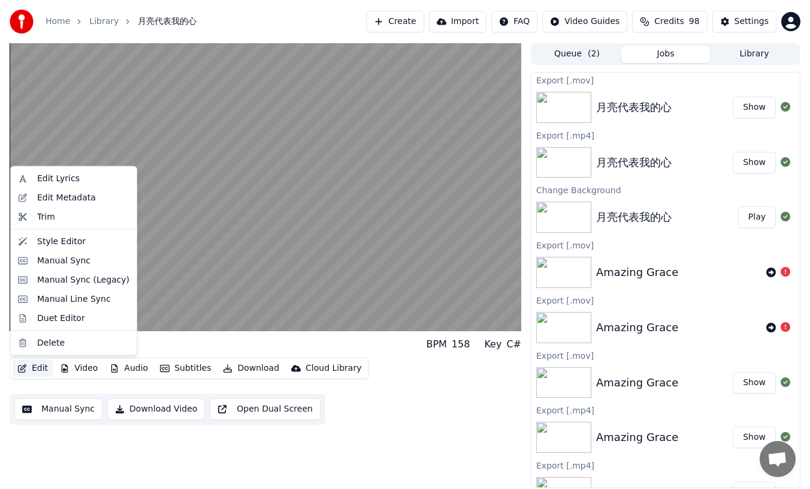
click at [29, 369] on button "Edit" at bounding box center [33, 368] width 40 height 17
click at [52, 179] on div "Edit Lyrics" at bounding box center [58, 179] width 43 height 12
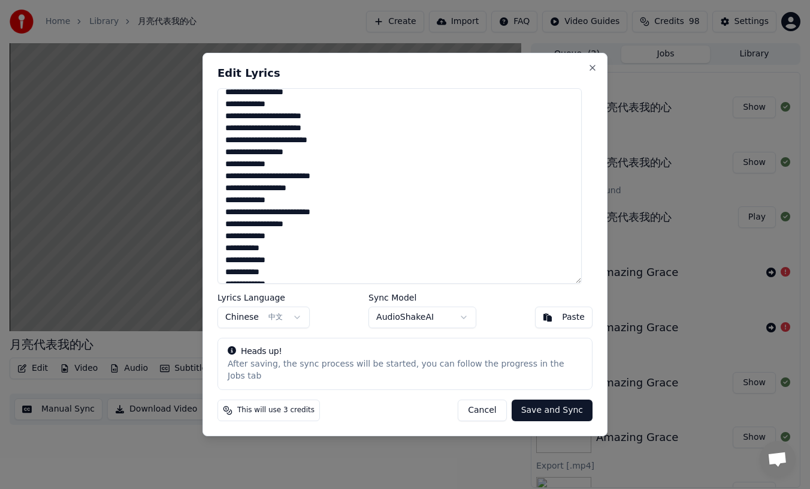
scroll to position [89, 0]
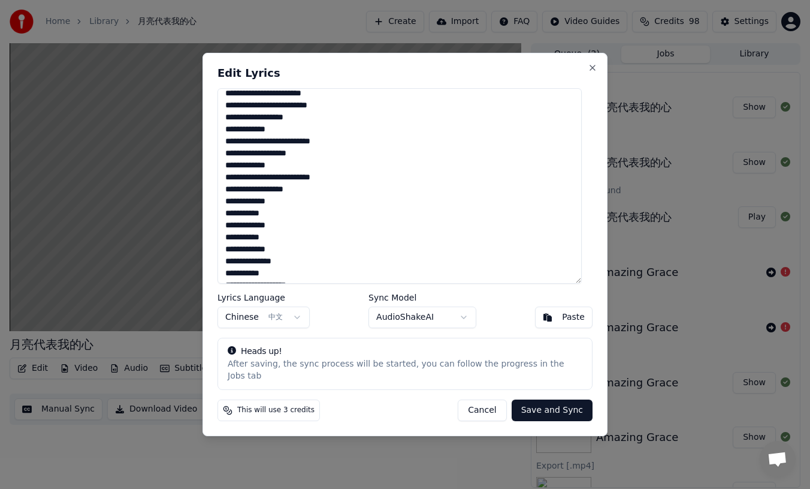
click at [468, 406] on button "Cancel" at bounding box center [482, 410] width 49 height 22
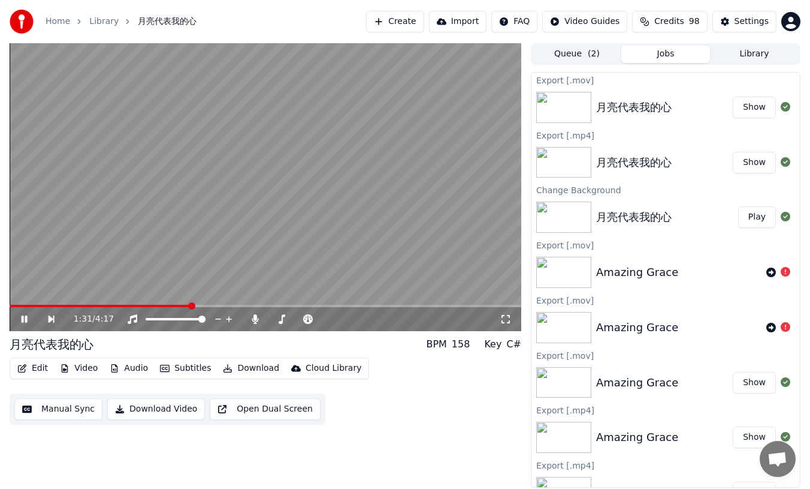
click at [242, 253] on video at bounding box center [266, 187] width 512 height 288
click at [32, 369] on button "Edit" at bounding box center [33, 368] width 40 height 17
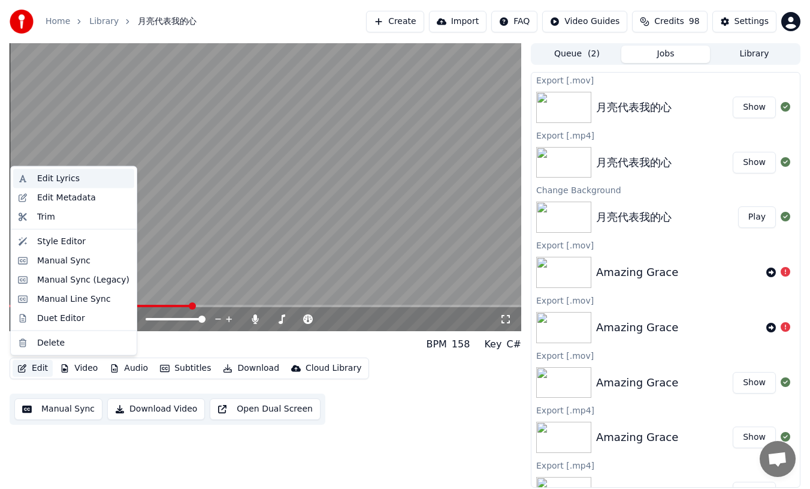
click at [47, 178] on div "Edit Lyrics" at bounding box center [58, 179] width 43 height 12
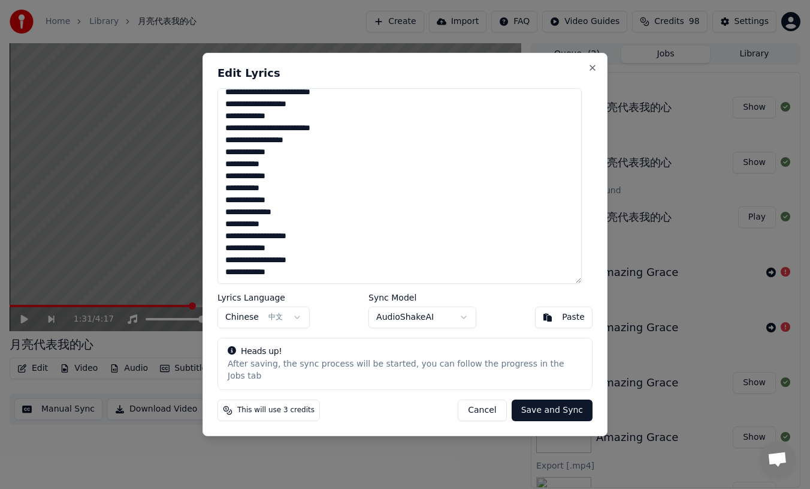
scroll to position [139, 0]
click at [464, 321] on body "Home Library 月亮代表我的心 Create Import FAQ Video Guides Credits 98 Settings 1:31 / …" at bounding box center [405, 244] width 810 height 489
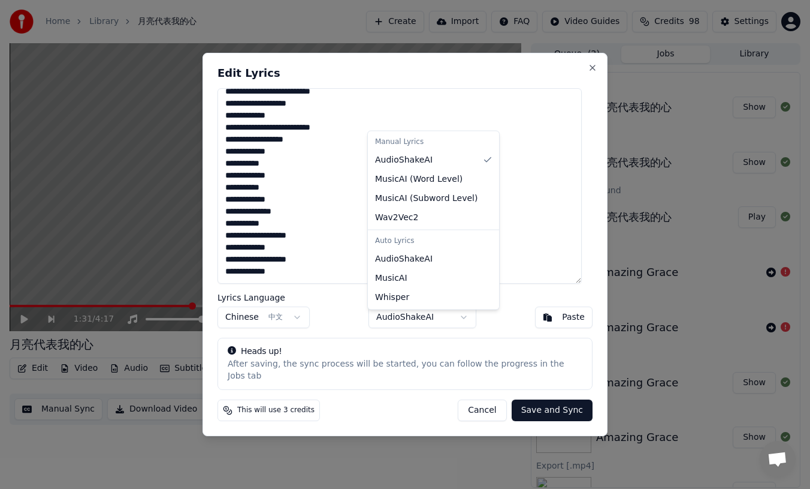
click at [367, 420] on body "Home Library 月亮代表我的心 Create Import FAQ Video Guides Credits 98 Settings 1:31 / …" at bounding box center [405, 244] width 810 height 489
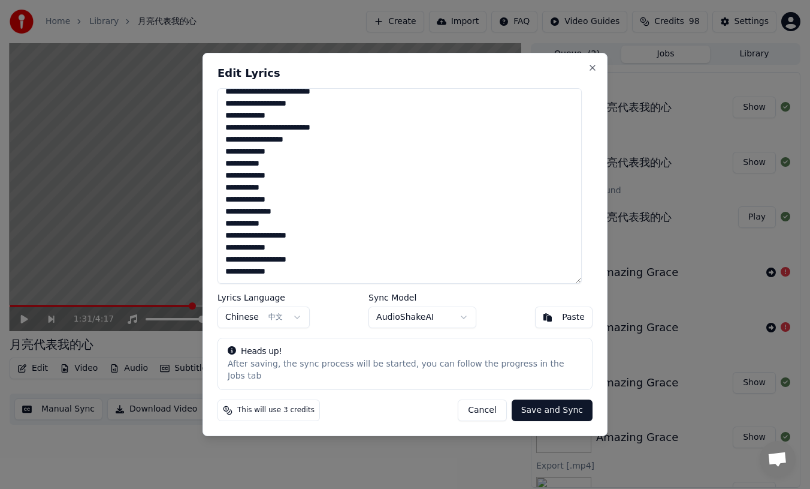
click at [477, 405] on button "Cancel" at bounding box center [482, 410] width 49 height 22
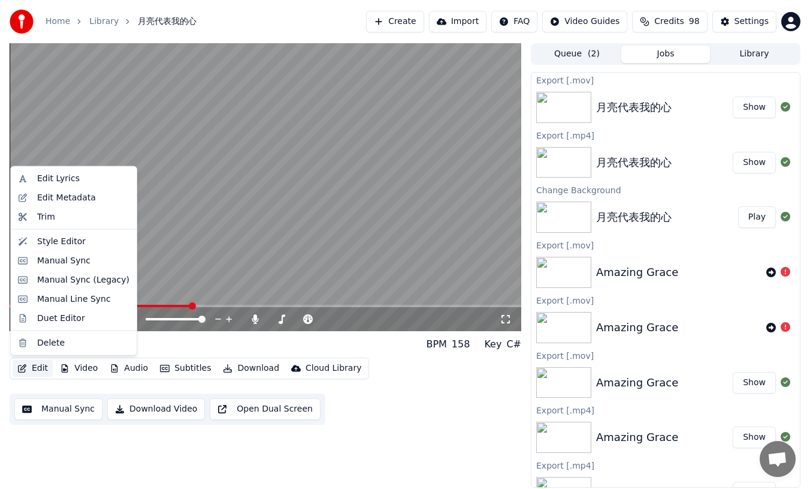
click at [35, 370] on button "Edit" at bounding box center [33, 368] width 40 height 17
click at [46, 218] on div "Trim" at bounding box center [46, 216] width 18 height 12
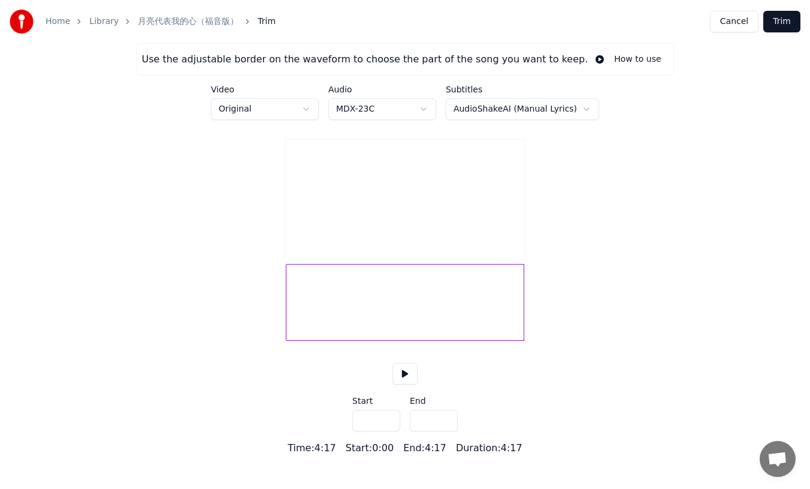
click at [152, 20] on link "月亮代表我的心（福音版）" at bounding box center [188, 22] width 101 height 12
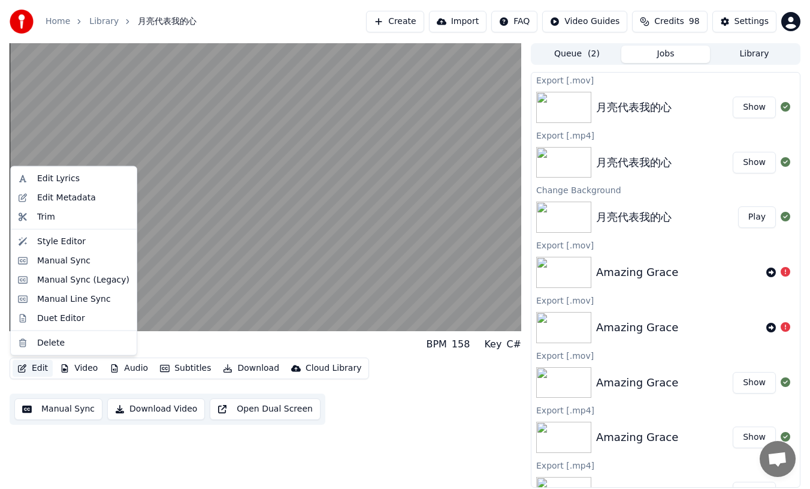
click at [41, 369] on button "Edit" at bounding box center [33, 368] width 40 height 17
click at [43, 178] on div "Edit Lyrics" at bounding box center [58, 179] width 43 height 12
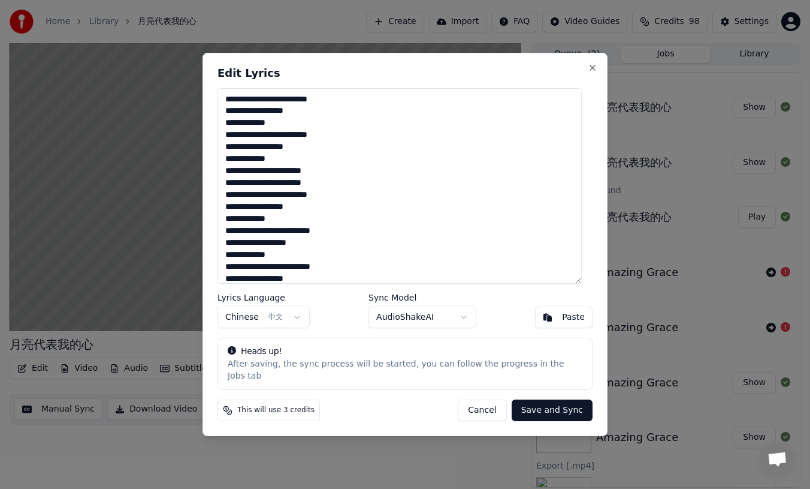
click at [299, 322] on body "Home Library 月亮代表我的心 Create Import FAQ Video Guides Credits 98 Settings 月亮代表我的心…" at bounding box center [405, 244] width 810 height 489
click at [346, 333] on body "Home Library 月亮代表我的心 Create Import FAQ Video Guides Credits 98 Settings 月亮代表我的心…" at bounding box center [405, 244] width 810 height 489
click at [588, 70] on button "Close" at bounding box center [593, 68] width 10 height 10
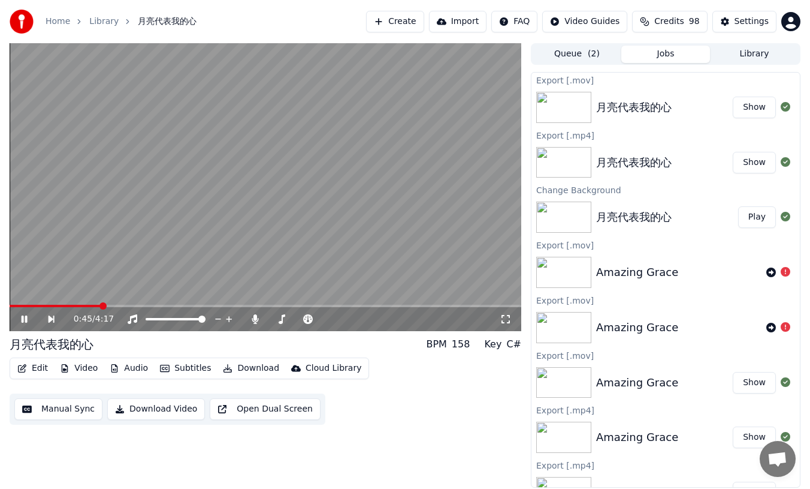
click at [39, 368] on button "Edit" at bounding box center [33, 368] width 40 height 17
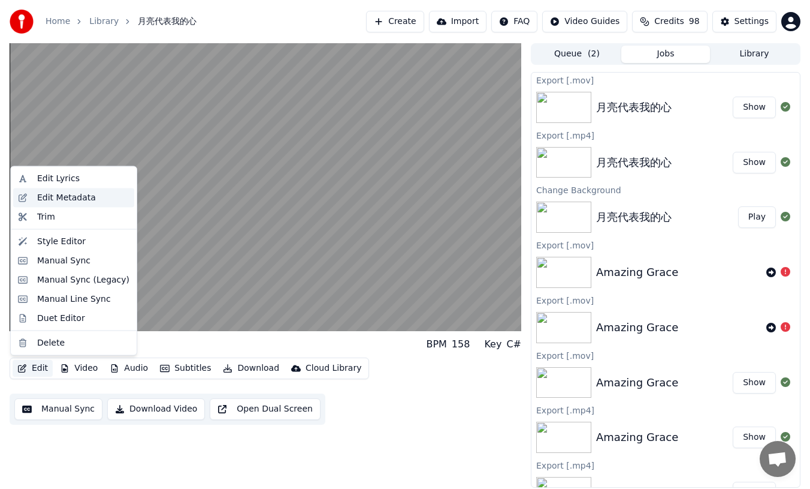
click at [77, 200] on div "Edit Metadata" at bounding box center [66, 197] width 59 height 12
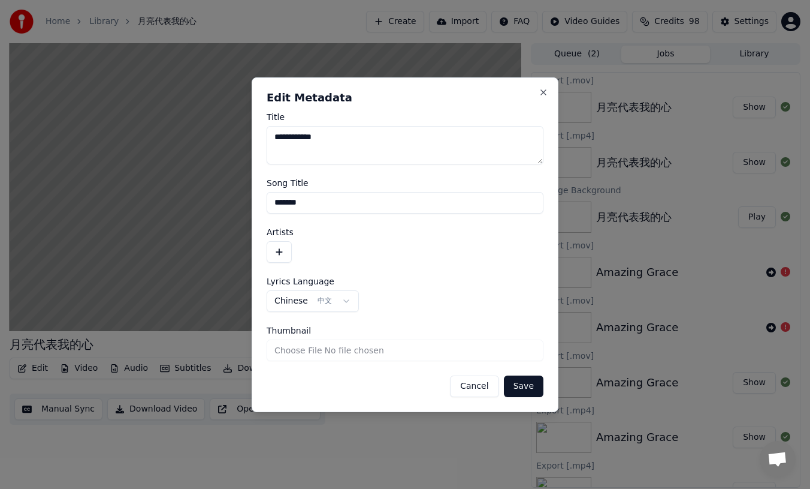
click at [474, 388] on button "Cancel" at bounding box center [474, 386] width 49 height 22
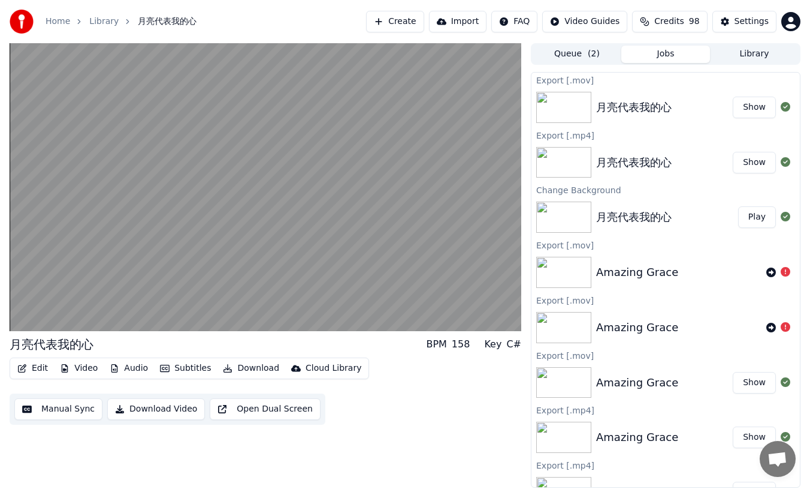
click at [84, 366] on button "Video" at bounding box center [78, 368] width 47 height 17
click at [40, 366] on button "Edit" at bounding box center [33, 368] width 40 height 17
click at [38, 370] on button "Edit" at bounding box center [33, 368] width 40 height 17
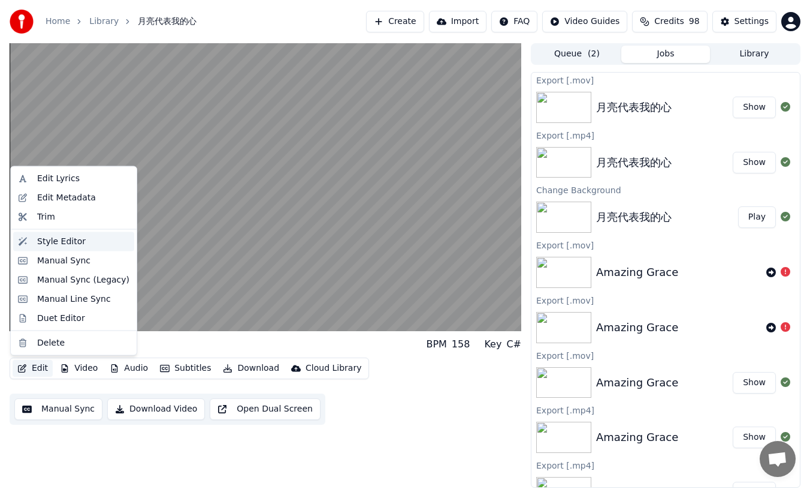
click at [74, 237] on div "Style Editor" at bounding box center [61, 241] width 49 height 12
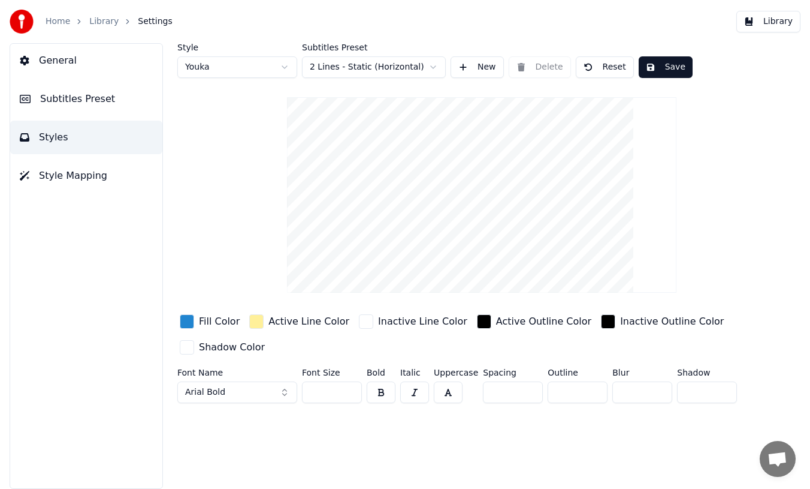
drag, startPoint x: 484, startPoint y: 251, endPoint x: 512, endPoint y: 244, distance: 28.4
click at [512, 243] on video at bounding box center [482, 194] width 390 height 195
click at [326, 390] on input "***" at bounding box center [332, 392] width 60 height 22
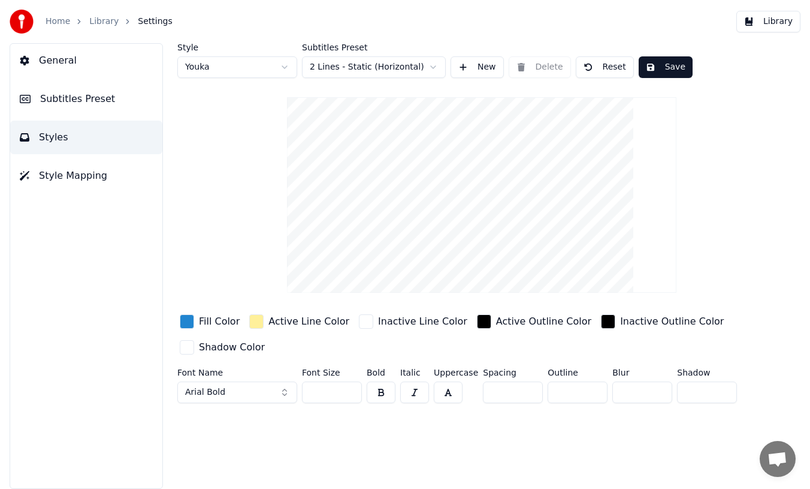
type input "***"
click at [372, 450] on div "Style Youka Subtitles Preset 2 Lines - Static (Horizontal) New Delete Reset Sav…" at bounding box center [481, 265] width 657 height 445
click at [327, 396] on input "***" at bounding box center [332, 392] width 60 height 22
click at [188, 322] on div "button" at bounding box center [187, 321] width 14 height 14
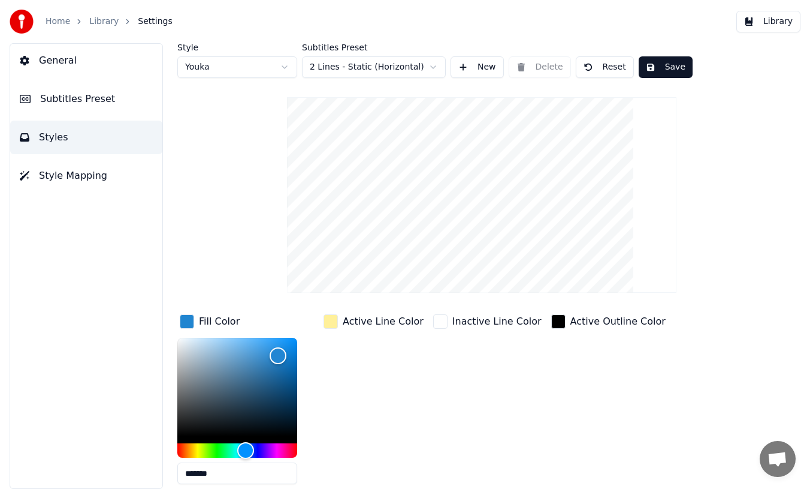
click at [473, 321] on div "Inactive Line Color" at bounding box center [497, 321] width 89 height 14
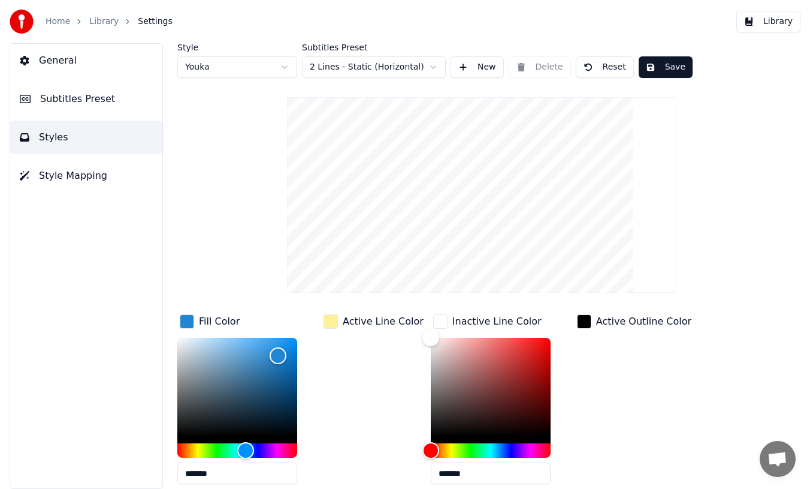
click at [616, 321] on div "Active Outline Color" at bounding box center [643, 321] width 95 height 14
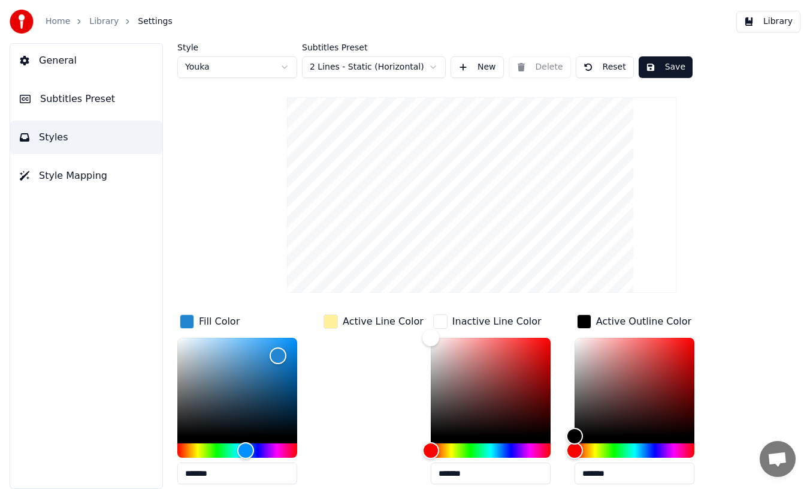
click at [262, 320] on div "Fill Color *******" at bounding box center [246, 403] width 139 height 182
click at [360, 321] on div "Active Line Color" at bounding box center [383, 321] width 81 height 14
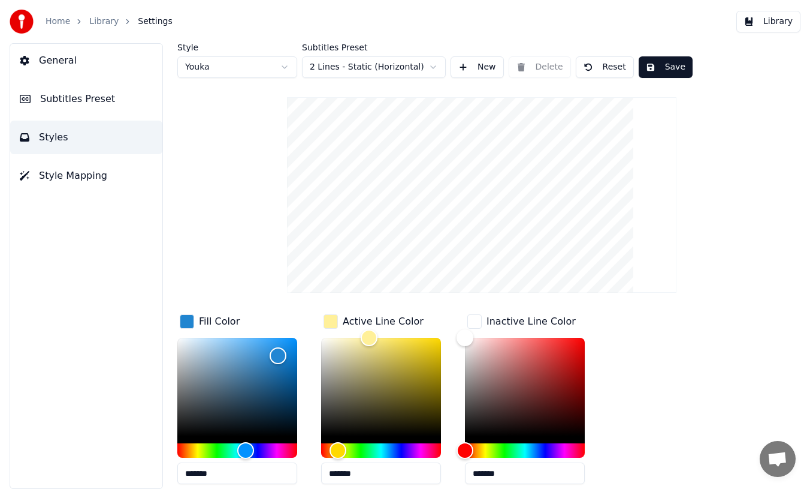
click at [208, 319] on div "Fill Color" at bounding box center [219, 321] width 41 height 14
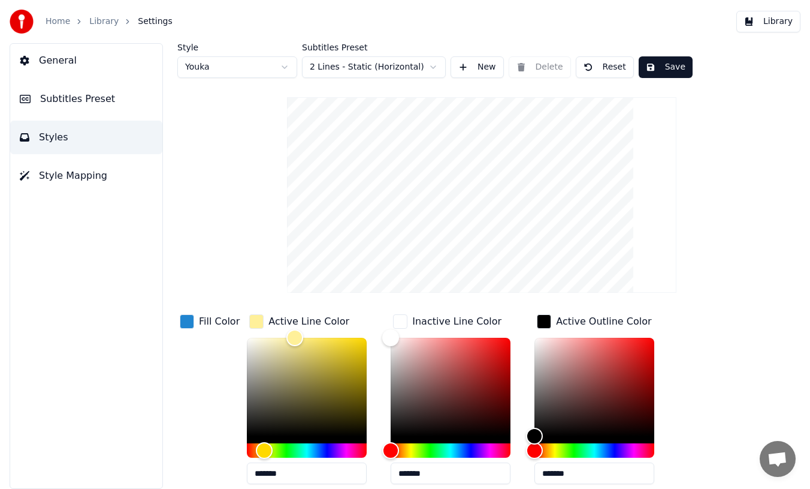
click at [208, 319] on div "Fill Color" at bounding box center [219, 321] width 41 height 14
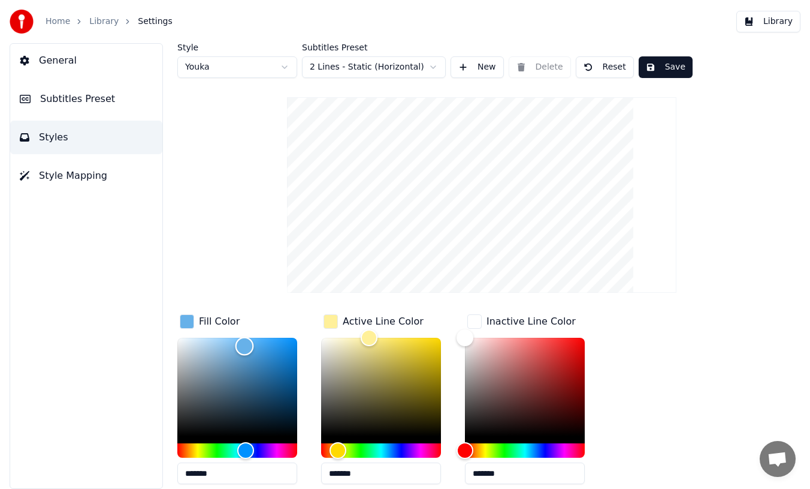
click at [245, 345] on div "Color" at bounding box center [237, 386] width 120 height 98
click at [205, 450] on div "Hue" at bounding box center [237, 450] width 120 height 14
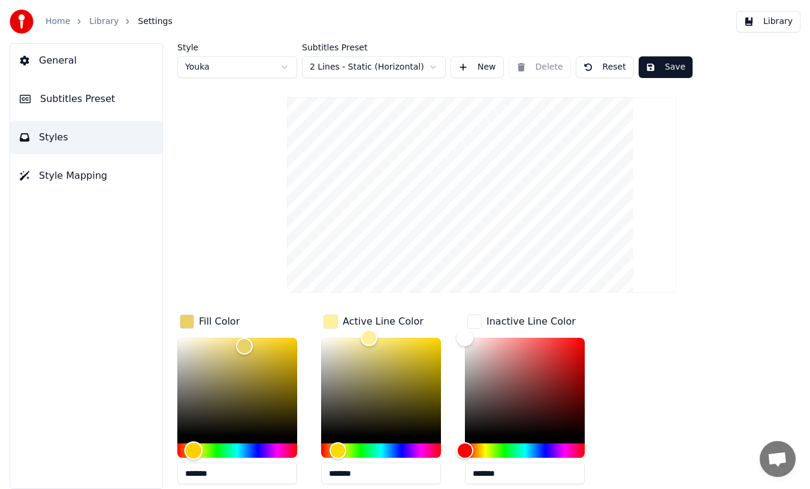
click at [194, 450] on div "Hue" at bounding box center [237, 450] width 120 height 14
click at [206, 451] on div "Hue" at bounding box center [237, 450] width 120 height 14
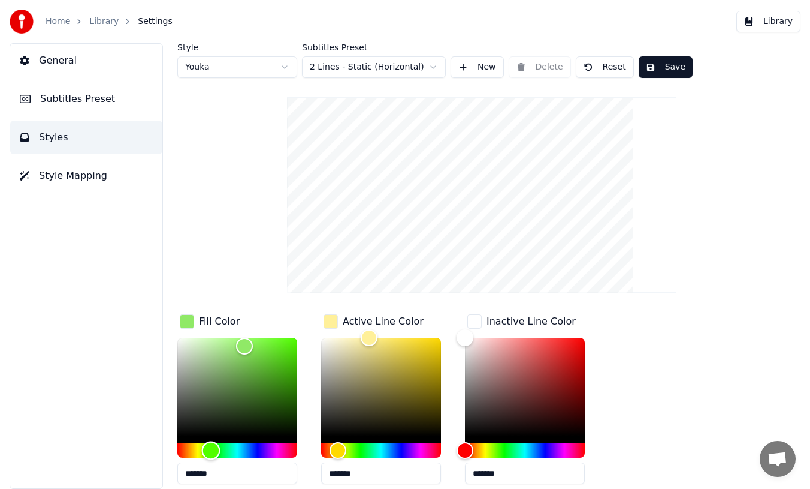
click at [211, 449] on div "Hue" at bounding box center [211, 450] width 19 height 19
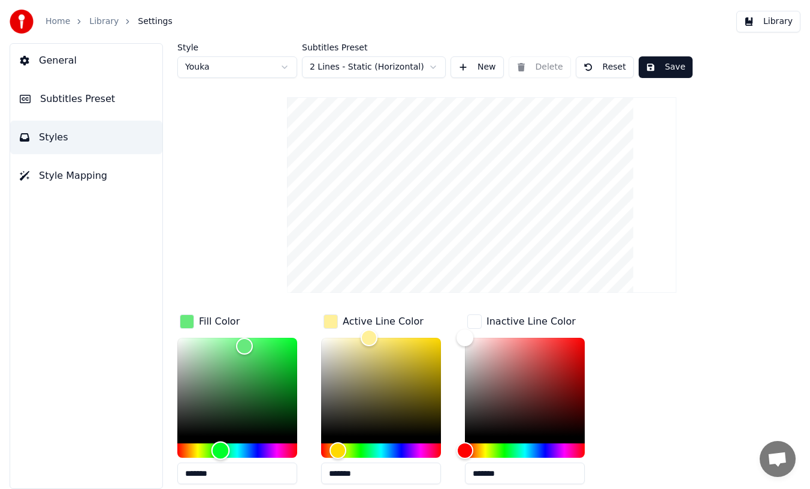
click at [221, 449] on div "Hue" at bounding box center [237, 450] width 120 height 14
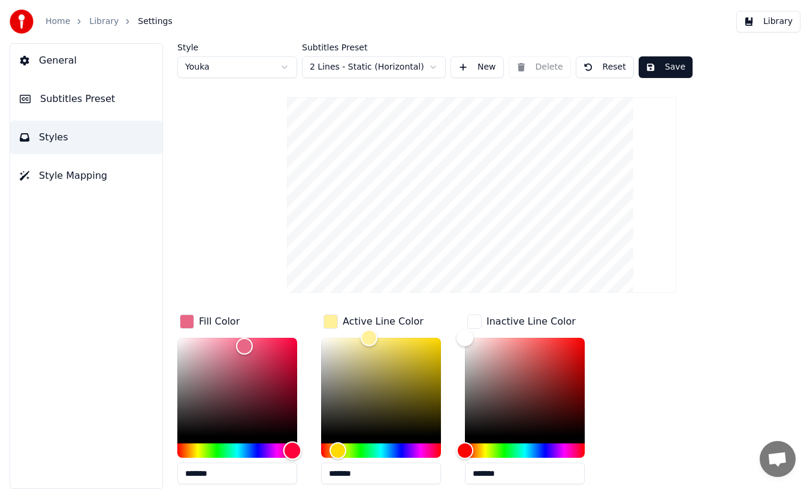
click at [293, 450] on div "Hue" at bounding box center [237, 450] width 120 height 14
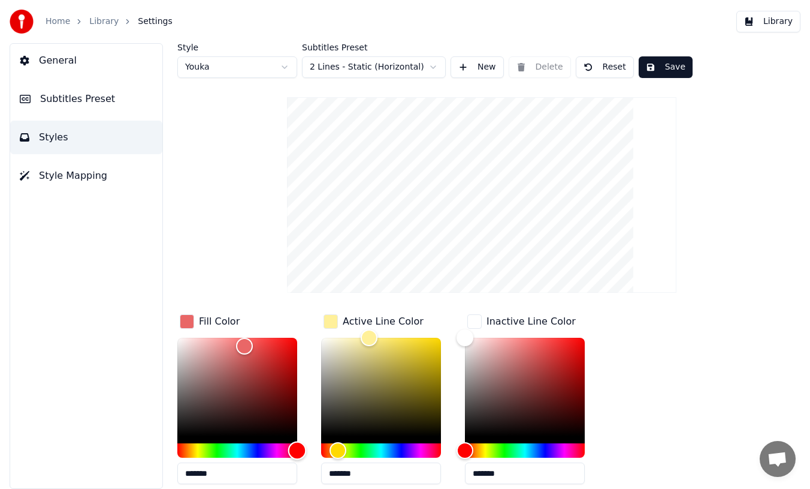
click at [297, 448] on div "Hue" at bounding box center [297, 450] width 19 height 19
drag, startPoint x: 297, startPoint y: 448, endPoint x: 318, endPoint y: 446, distance: 21.1
click at [318, 446] on div "Fill Color ******* Active Line Color ******* Inactive Line Color ******* Active…" at bounding box center [460, 496] width 567 height 368
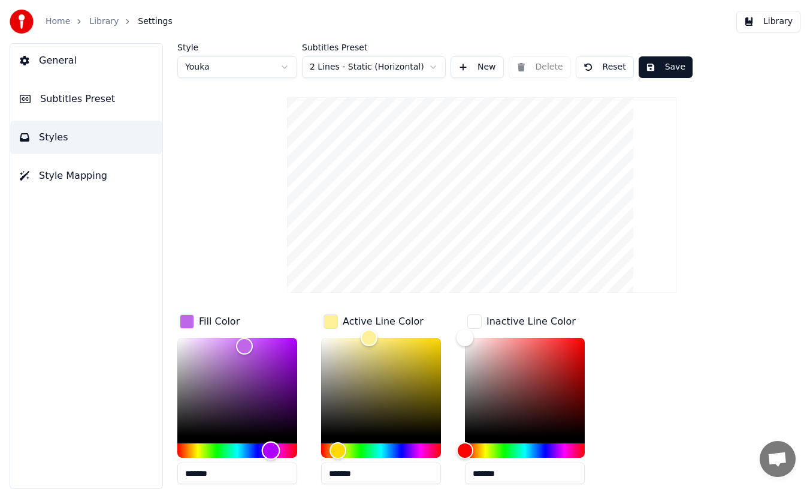
click at [271, 450] on div "Hue" at bounding box center [237, 450] width 120 height 14
click at [255, 449] on div "Hue" at bounding box center [237, 450] width 120 height 14
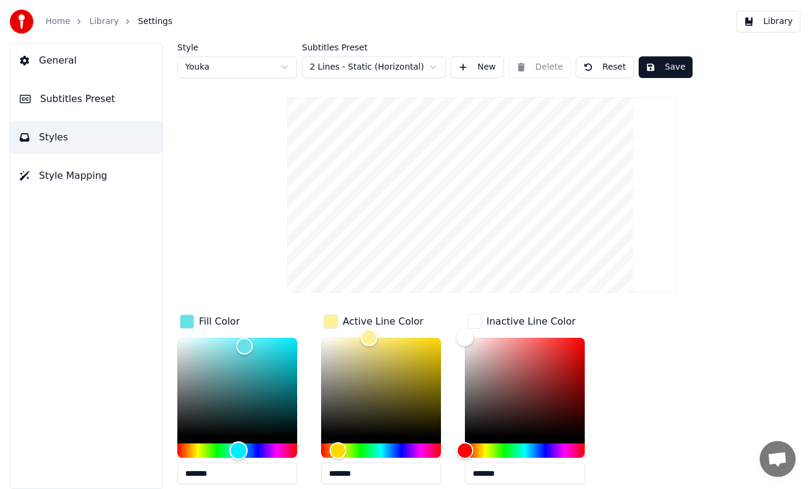
click at [239, 450] on div "Hue" at bounding box center [237, 450] width 120 height 14
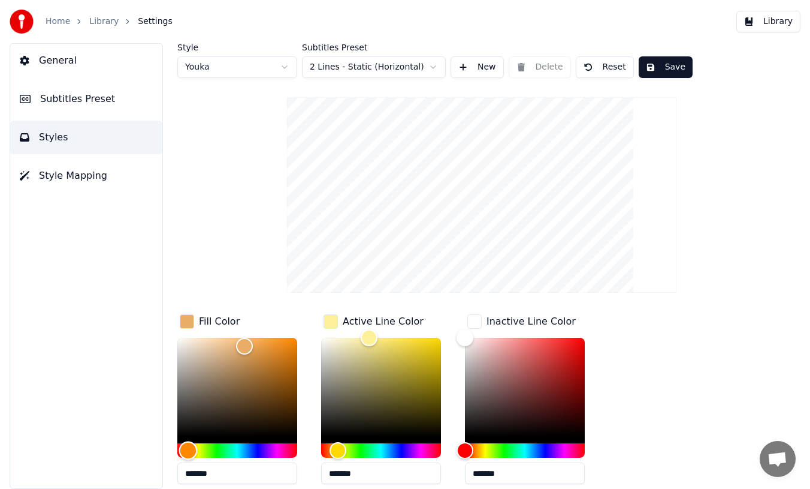
click at [188, 448] on div "Hue" at bounding box center [237, 450] width 120 height 14
click at [187, 450] on div "Hue" at bounding box center [187, 450] width 19 height 19
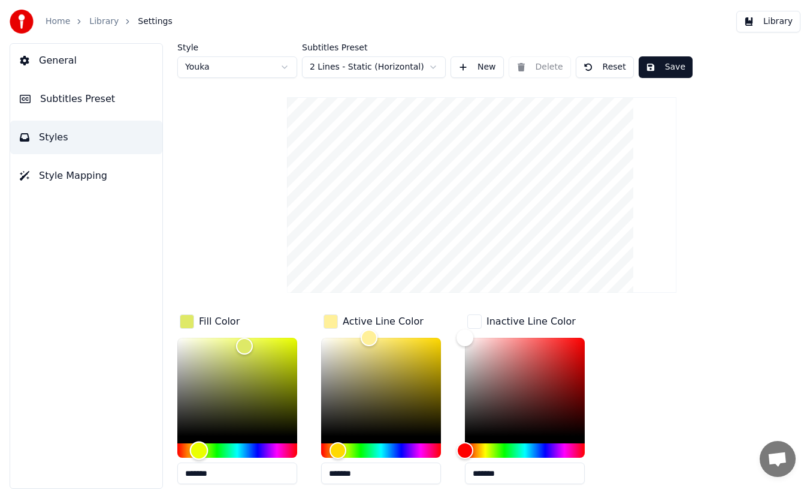
click at [199, 451] on div "Hue" at bounding box center [237, 450] width 120 height 14
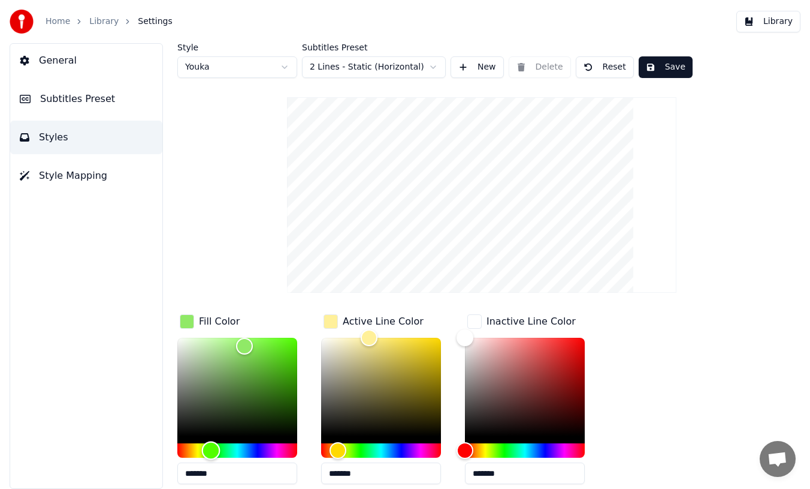
click at [211, 451] on div "Hue" at bounding box center [237, 450] width 120 height 14
click at [176, 451] on div "Style Youka Subtitles Preset 2 Lines - Static (Horizontal) New Delete Reset Sav…" at bounding box center [481, 265] width 657 height 445
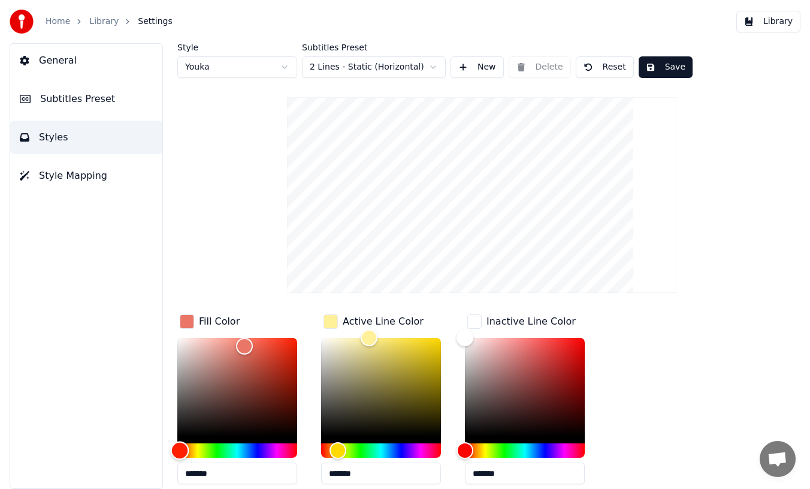
click at [180, 451] on div "Hue" at bounding box center [237, 450] width 120 height 14
click at [180, 451] on div "Hue" at bounding box center [180, 450] width 19 height 19
drag, startPoint x: 185, startPoint y: 451, endPoint x: 163, endPoint y: 450, distance: 22.2
click at [163, 450] on div "Style Youka Subtitles Preset 2 Lines - Static (Horizontal) New Delete Reset Sav…" at bounding box center [481, 265] width 657 height 445
type input "*******"
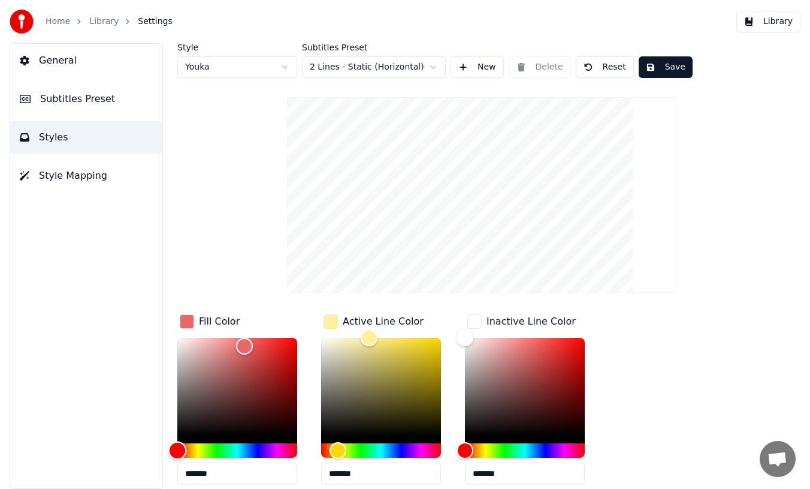
click at [189, 445] on div "Hue" at bounding box center [237, 450] width 120 height 14
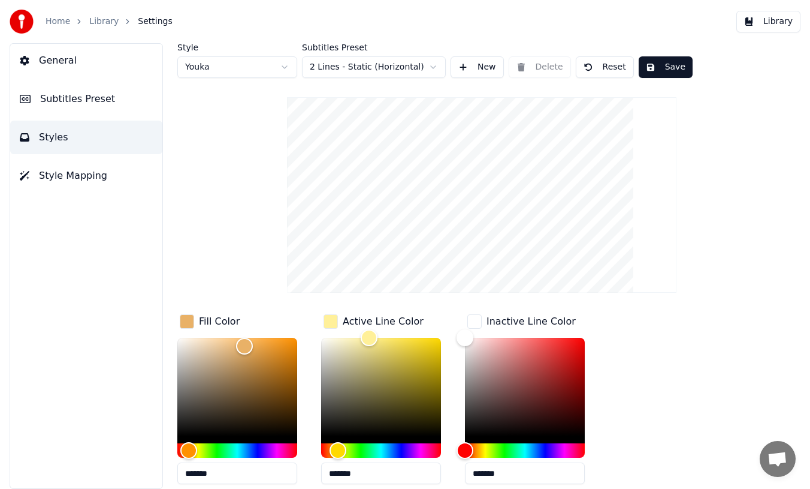
click at [177, 450] on div "Style Youka Subtitles Preset 2 Lines - Static (Horizontal) New Delete Reset Sav…" at bounding box center [481, 265] width 657 height 445
click at [668, 64] on button "Save" at bounding box center [666, 67] width 54 height 22
click at [105, 22] on link "Library" at bounding box center [103, 22] width 29 height 12
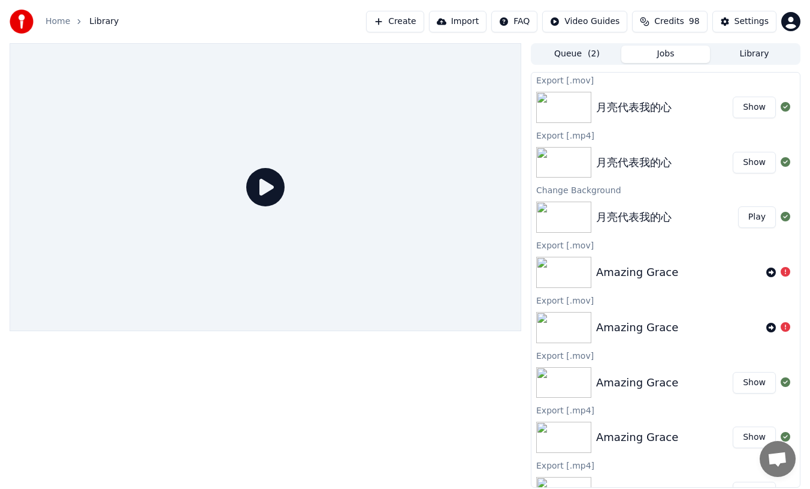
click at [764, 217] on button "Play" at bounding box center [757, 217] width 38 height 22
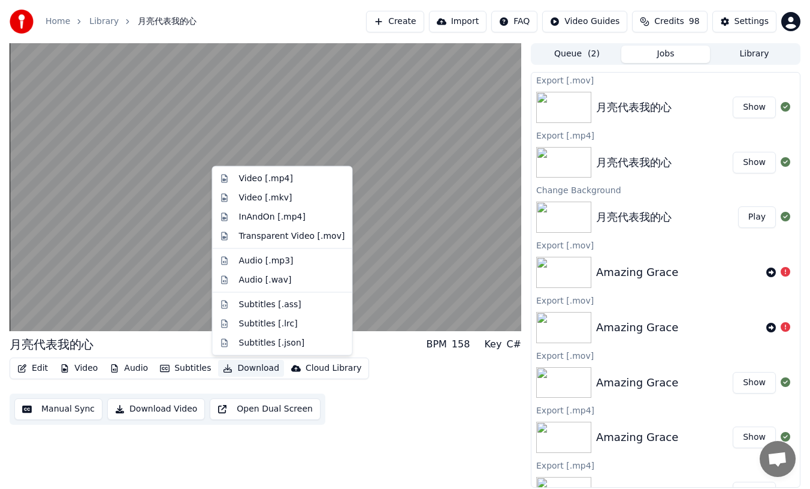
click at [247, 370] on button "Download" at bounding box center [251, 368] width 66 height 17
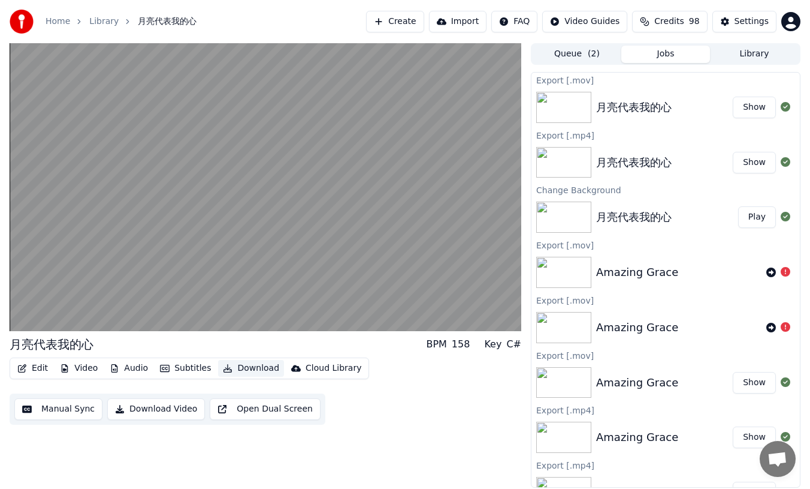
click at [257, 371] on button "Download" at bounding box center [251, 368] width 66 height 17
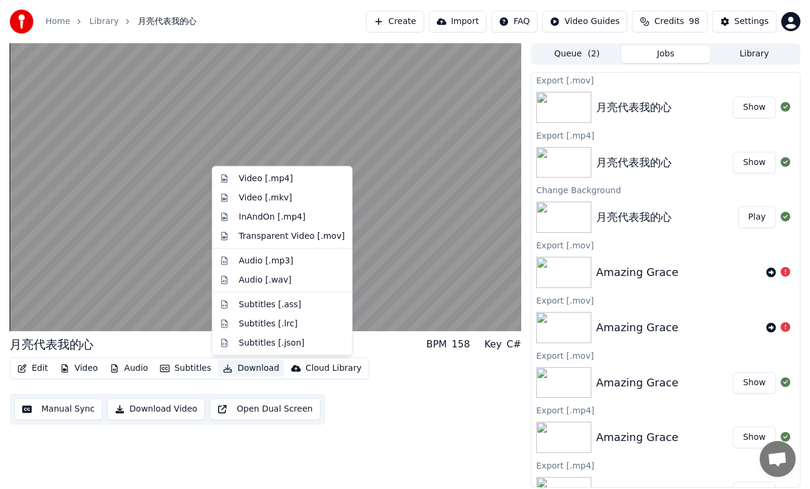
click at [257, 371] on button "Download" at bounding box center [251, 368] width 66 height 17
click at [264, 177] on div "Video [.mp4]" at bounding box center [266, 179] width 54 height 12
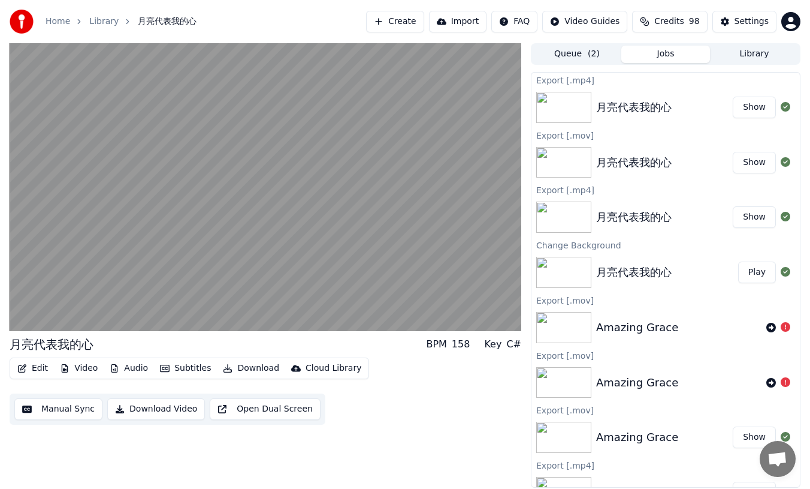
click at [755, 106] on button "Show" at bounding box center [754, 108] width 43 height 22
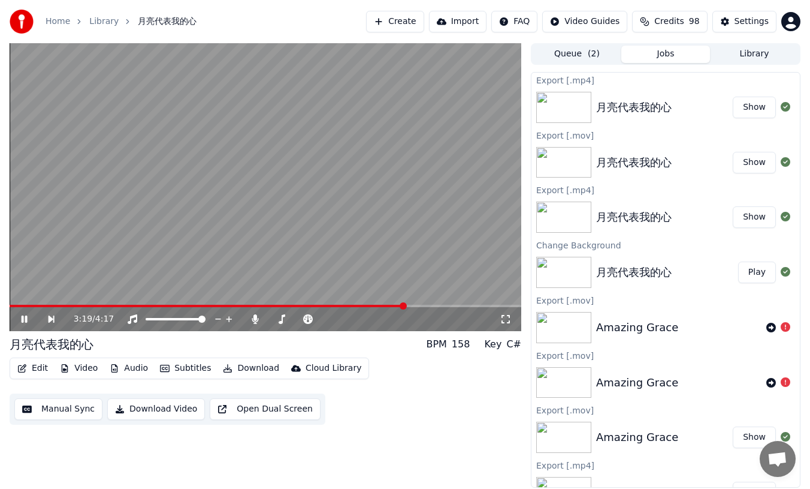
click at [32, 318] on icon at bounding box center [32, 319] width 27 height 10
